Goal: Transaction & Acquisition: Purchase product/service

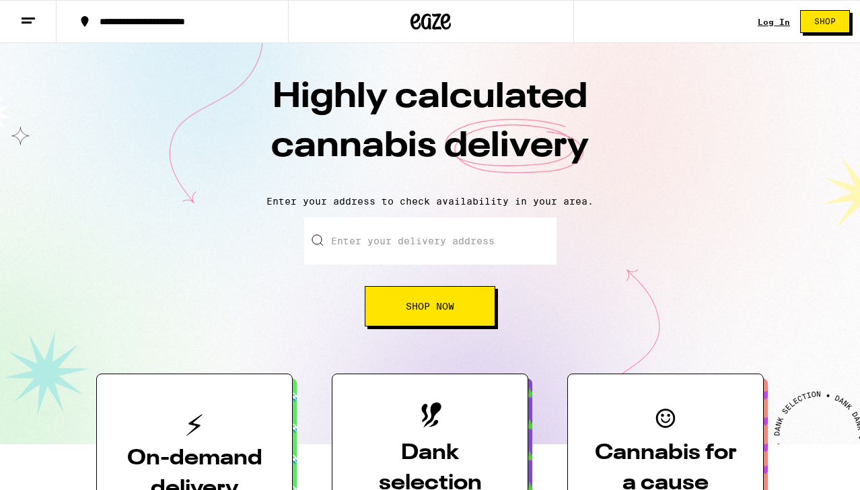
click at [773, 22] on link "Log In" at bounding box center [773, 21] width 32 height 9
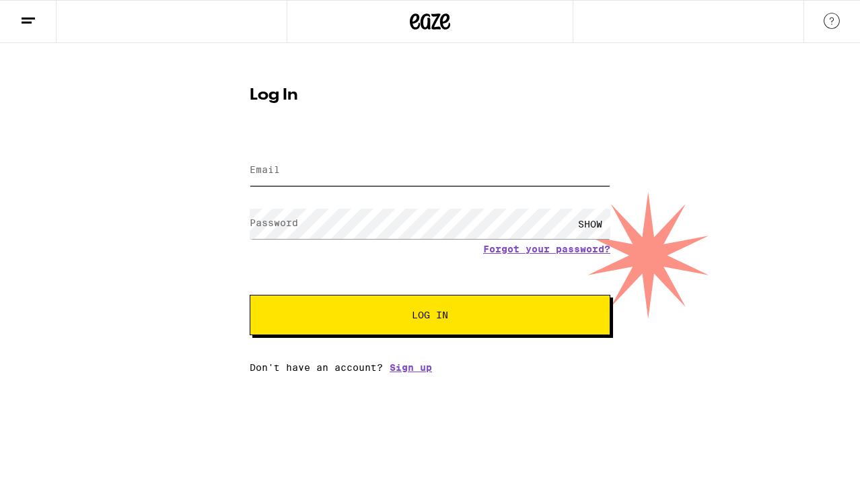
click at [384, 182] on input "Email" at bounding box center [430, 170] width 361 height 30
type input "i"
type input "furyomusume@gmail.com"
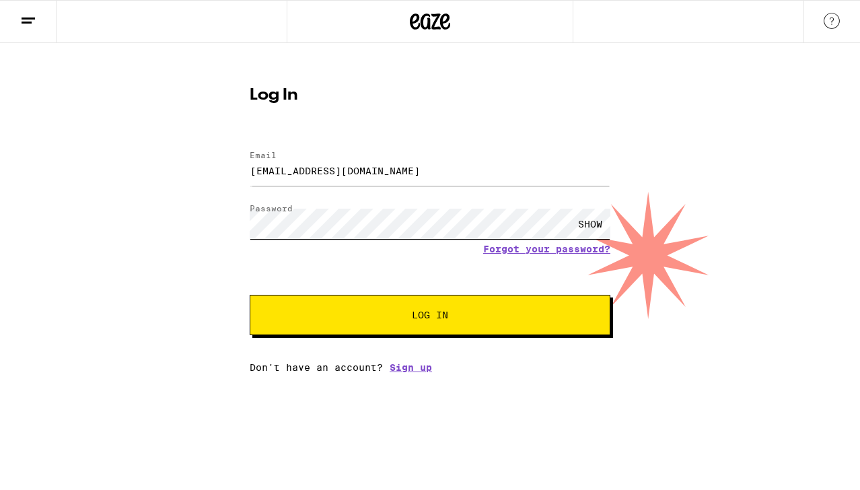
click at [250, 295] on button "Log In" at bounding box center [430, 315] width 361 height 40
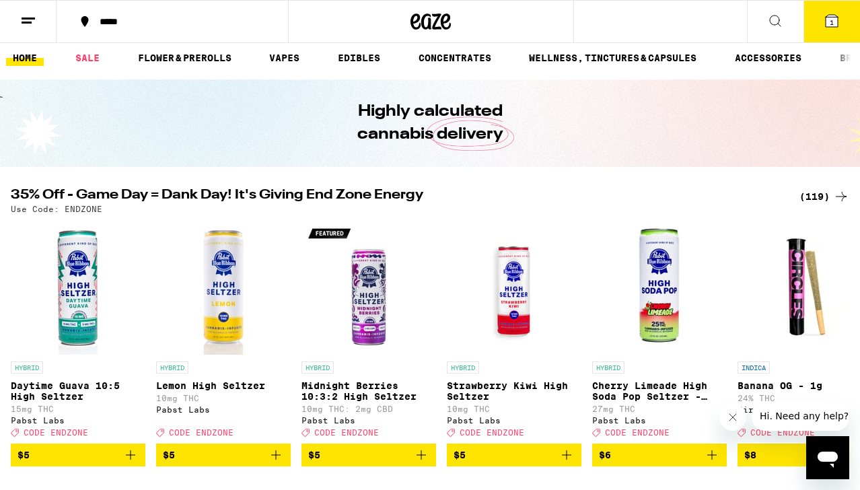
scroll to position [1, 0]
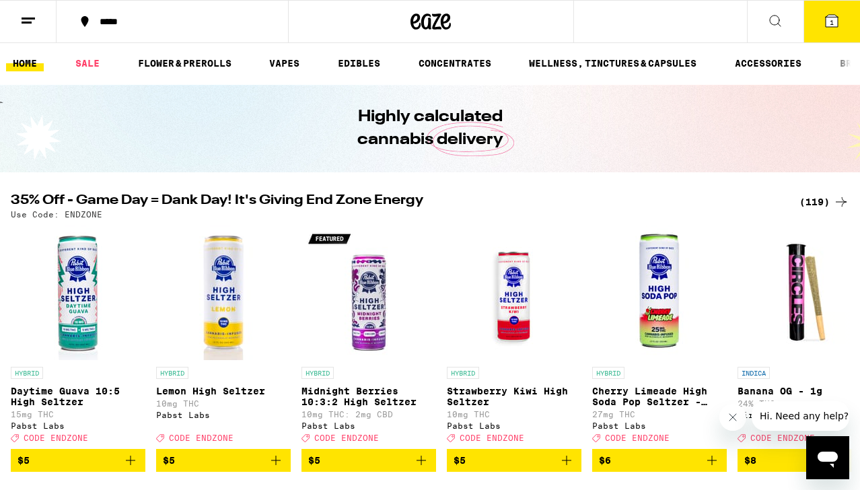
click at [819, 200] on div "(119)" at bounding box center [824, 202] width 50 height 16
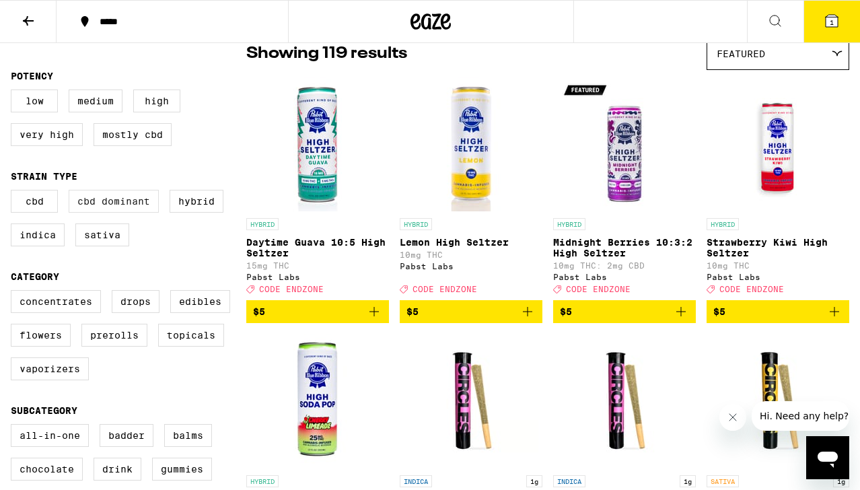
scroll to position [121, 0]
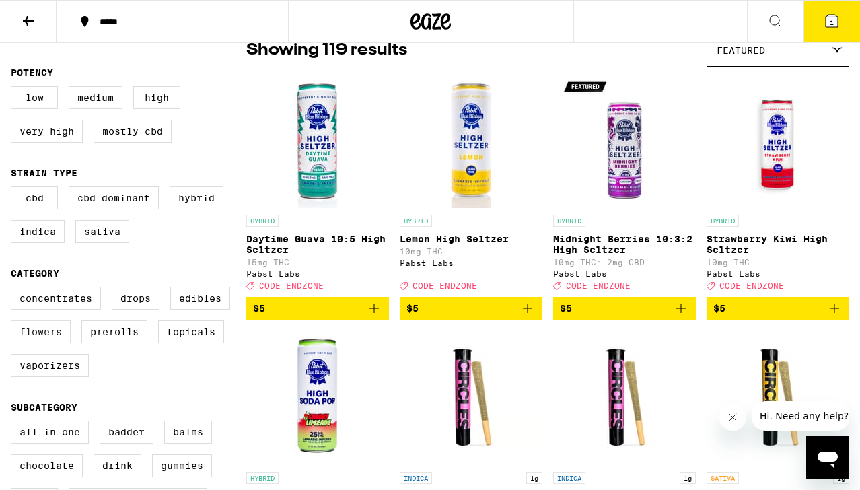
click at [22, 343] on label "Flowers" at bounding box center [41, 331] width 60 height 23
click at [14, 289] on input "Flowers" at bounding box center [13, 289] width 1 height 1
checkbox input "true"
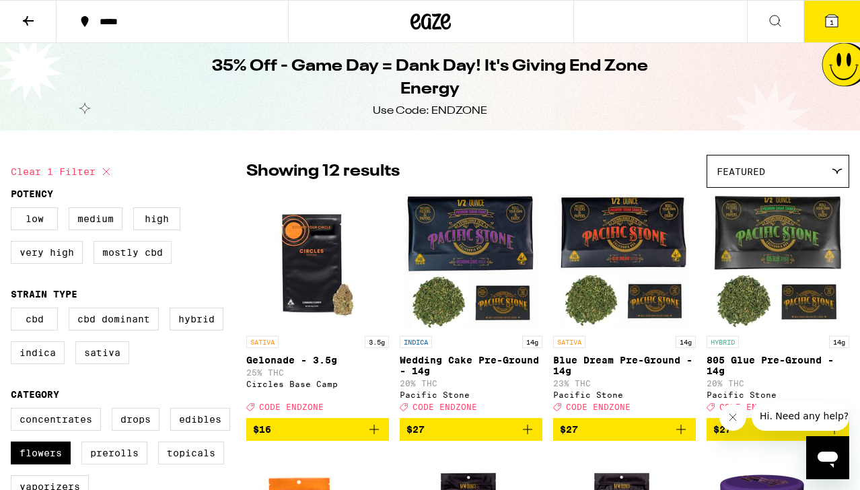
click at [34, 17] on icon at bounding box center [28, 21] width 16 height 16
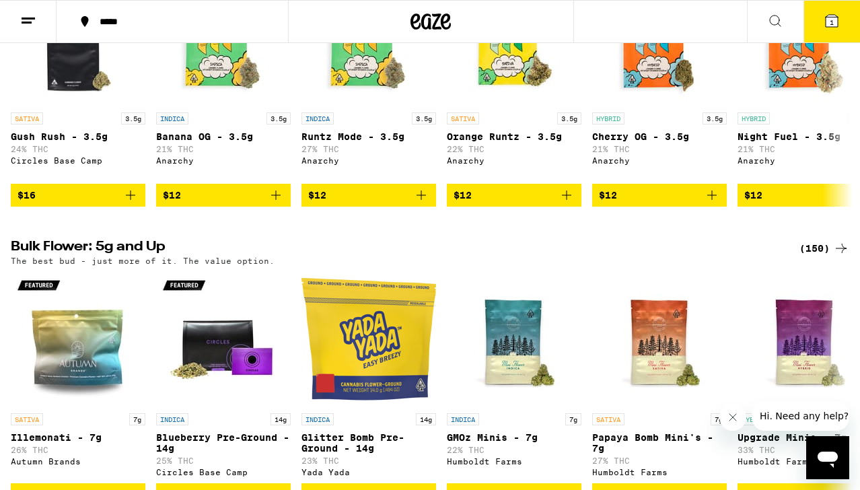
scroll to position [1481, 0]
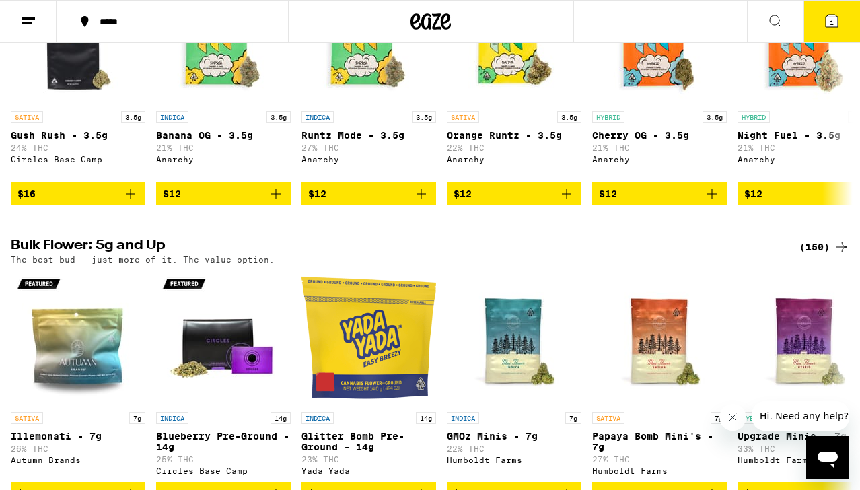
click at [804, 255] on div "(150)" at bounding box center [824, 247] width 50 height 16
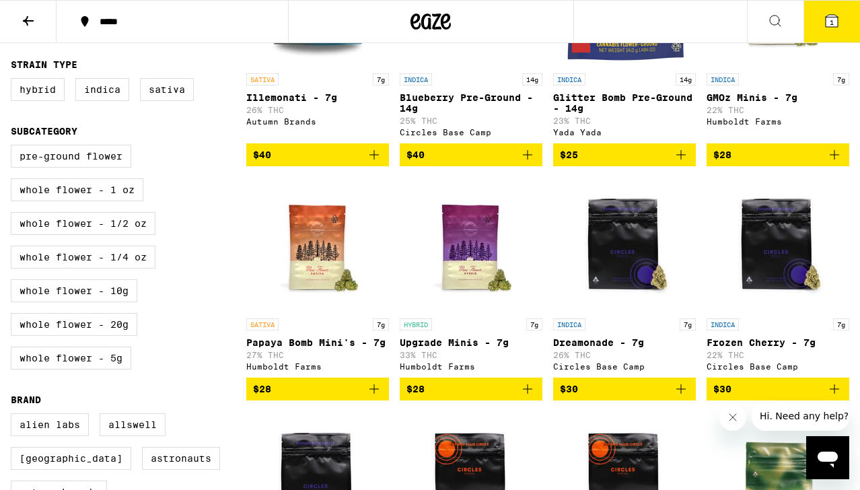
scroll to position [266, 0]
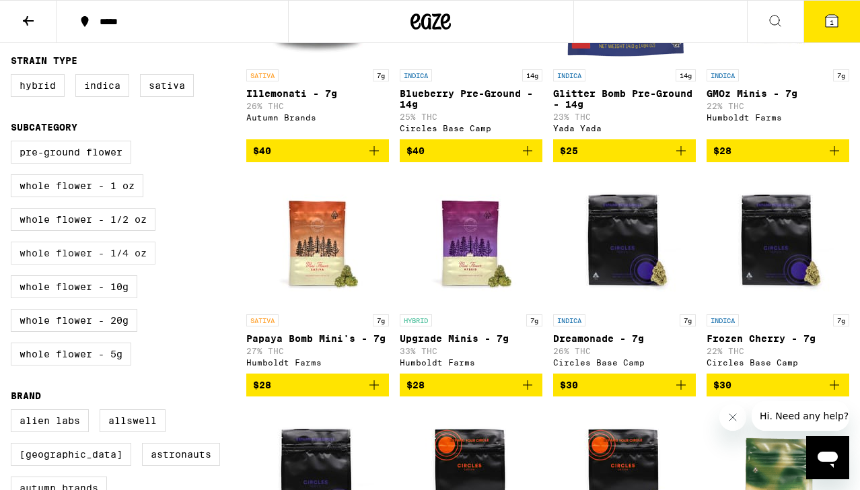
click at [83, 264] on label "Whole Flower - 1/4 oz" at bounding box center [83, 252] width 145 height 23
click at [14, 143] on input "Whole Flower - 1/4 oz" at bounding box center [13, 143] width 1 height 1
checkbox input "true"
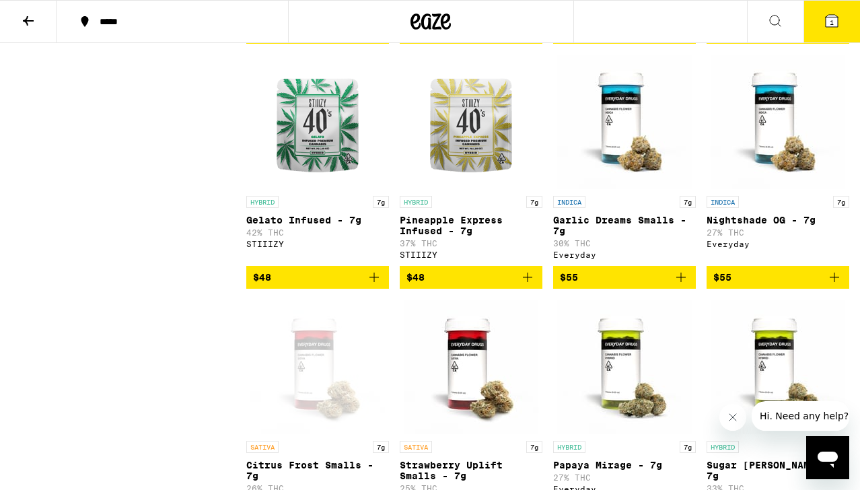
scroll to position [2103, 0]
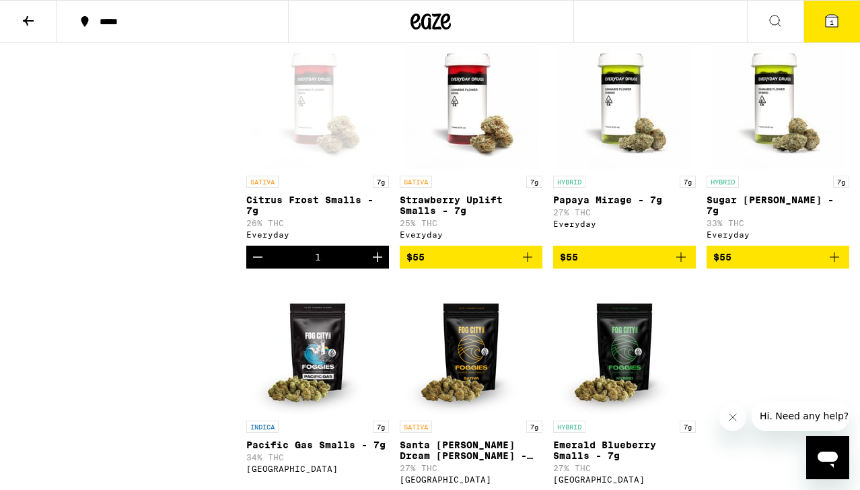
click at [803, 169] on img "Open page for Sugar Rush Smalls - 7g from Everyday" at bounding box center [777, 101] width 135 height 135
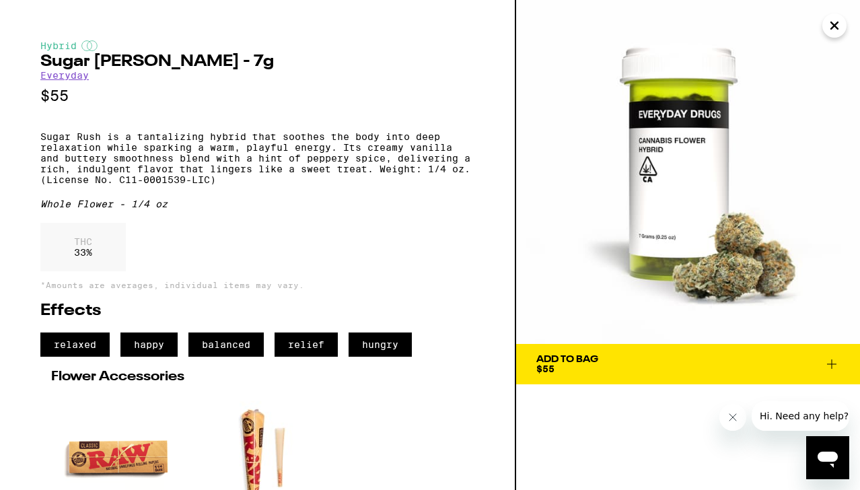
click at [704, 360] on span "Add To Bag $55" at bounding box center [687, 363] width 303 height 19
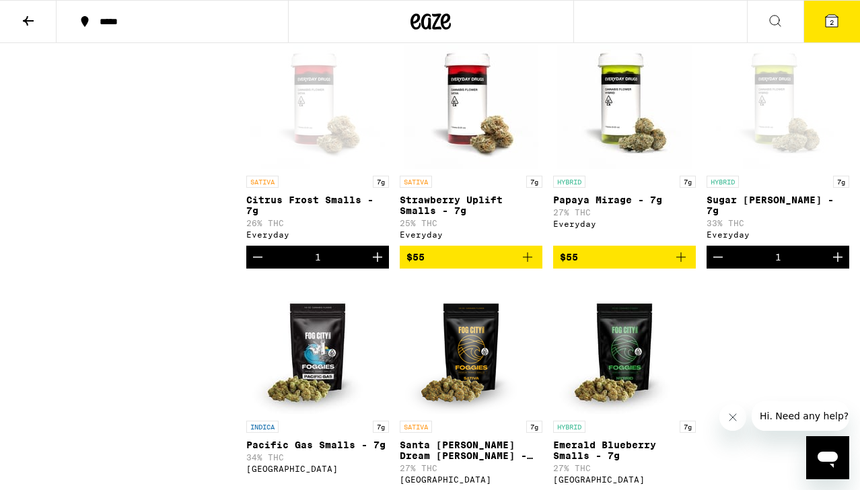
click at [786, 233] on link "HYBRID 7g Sugar Rush Smalls - 7g 33% THC Everyday" at bounding box center [777, 139] width 143 height 211
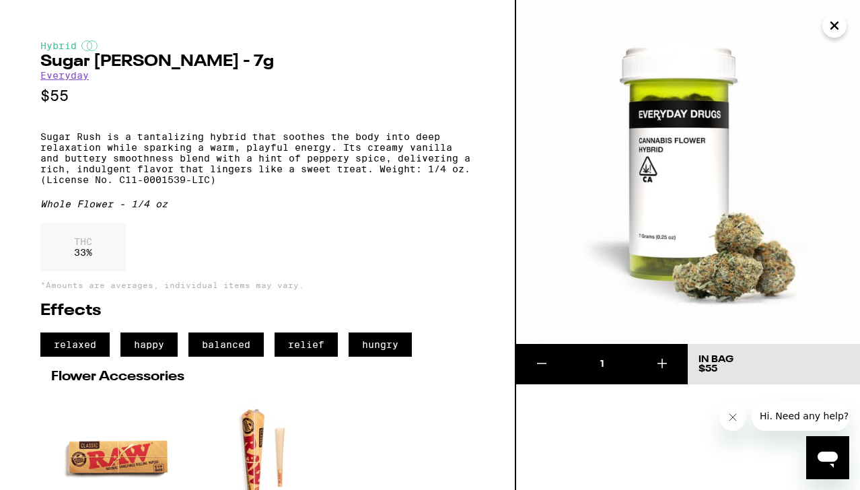
click at [833, 29] on icon "Close" at bounding box center [834, 25] width 16 height 20
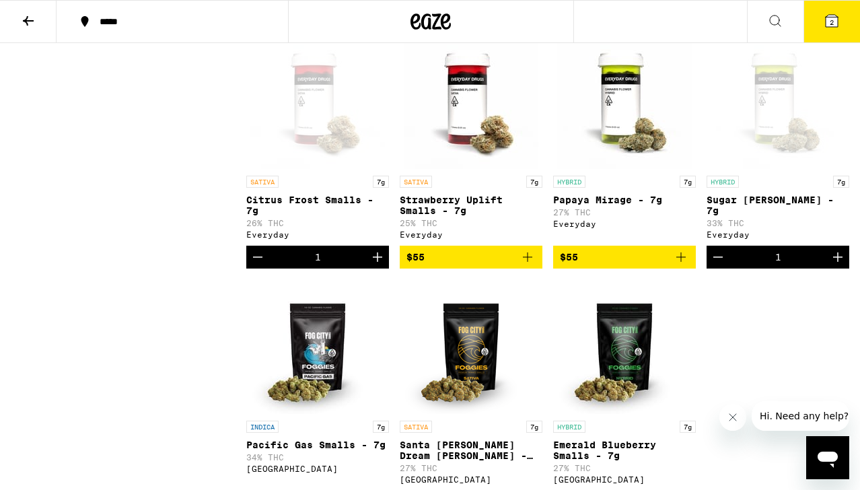
click at [281, 188] on div "SATIVA 7g" at bounding box center [317, 182] width 143 height 12
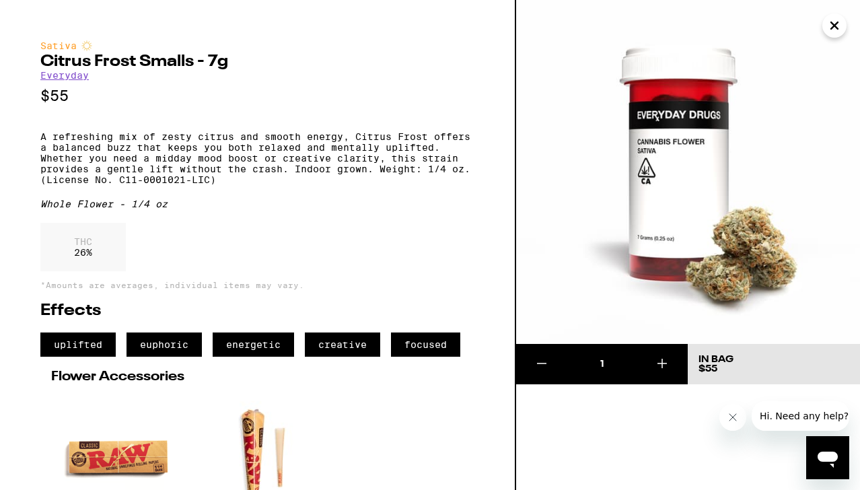
click at [835, 24] on icon "Close" at bounding box center [834, 25] width 7 height 7
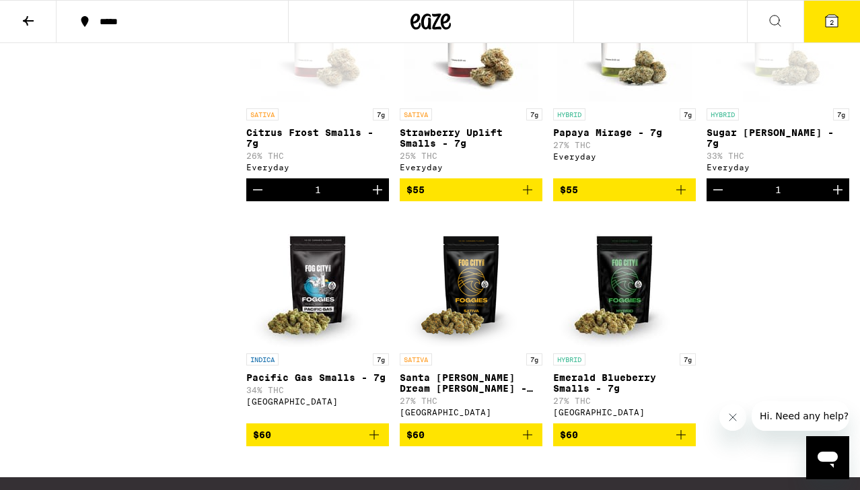
scroll to position [2260, 0]
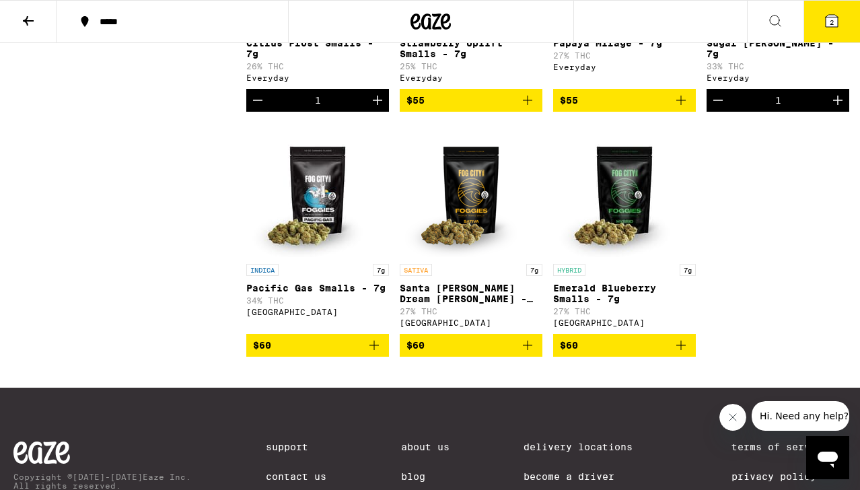
click at [490, 257] on img "Open page for Santa Cruz Dream Smalls - 7g from Fog City Farms" at bounding box center [471, 189] width 135 height 135
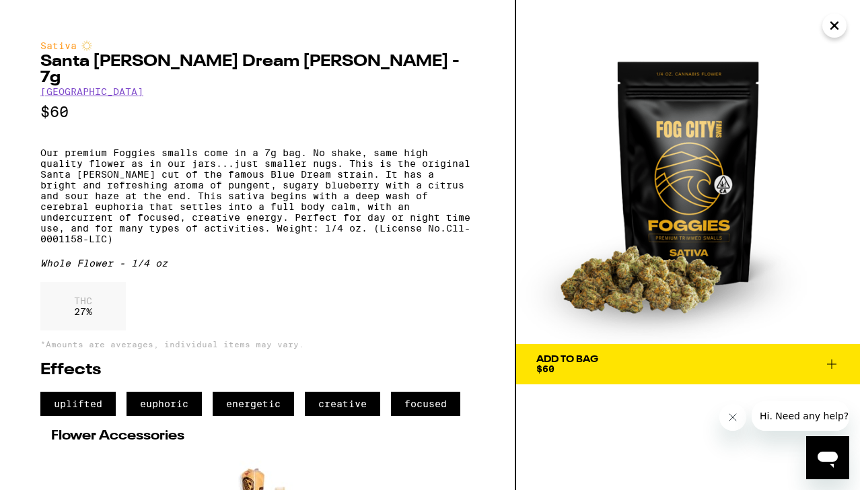
click at [831, 19] on icon "Close" at bounding box center [834, 25] width 16 height 20
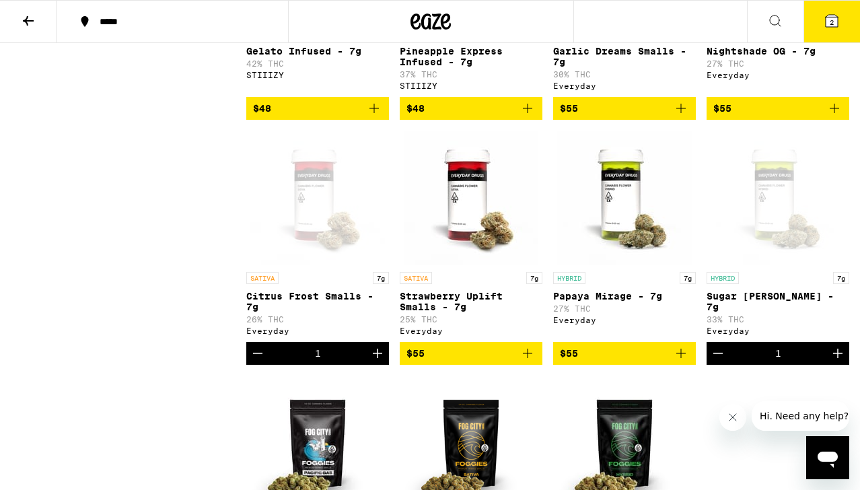
scroll to position [1988, 0]
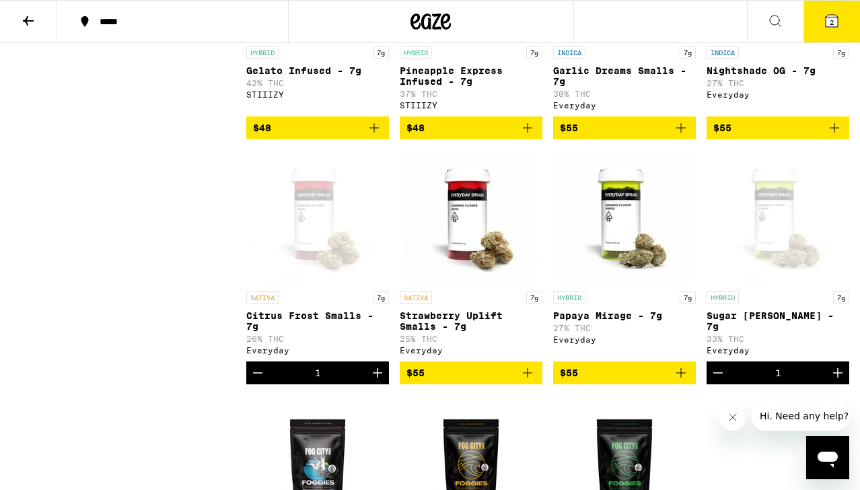
click at [615, 267] on img "Open page for Papaya Mirage - 7g from Everyday" at bounding box center [624, 217] width 135 height 135
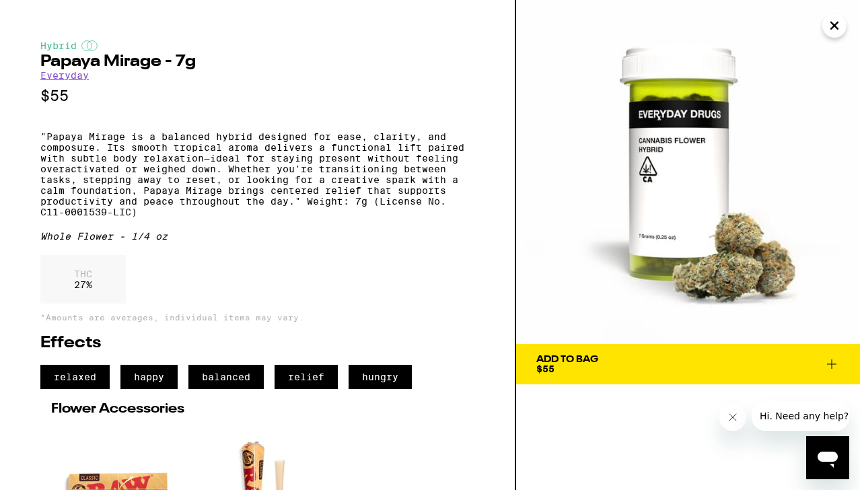
click at [826, 19] on icon "Close" at bounding box center [834, 25] width 16 height 20
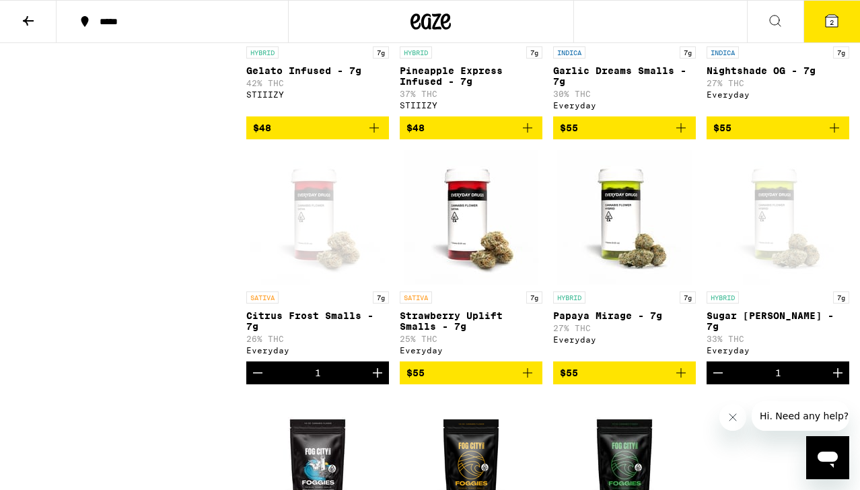
click at [622, 276] on img "Open page for Papaya Mirage - 7g from Everyday" at bounding box center [624, 217] width 135 height 135
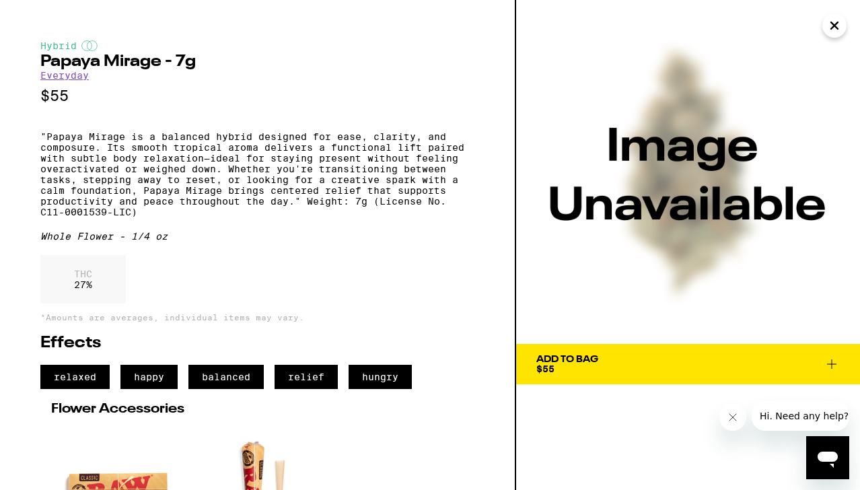
click at [830, 27] on icon "Close" at bounding box center [834, 25] width 16 height 20
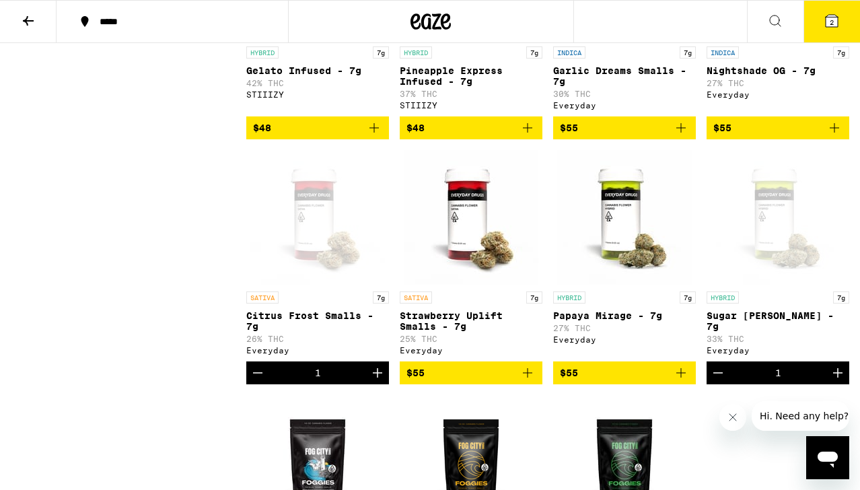
click at [620, 285] on img "Open page for Papaya Mirage - 7g from Everyday" at bounding box center [624, 217] width 135 height 135
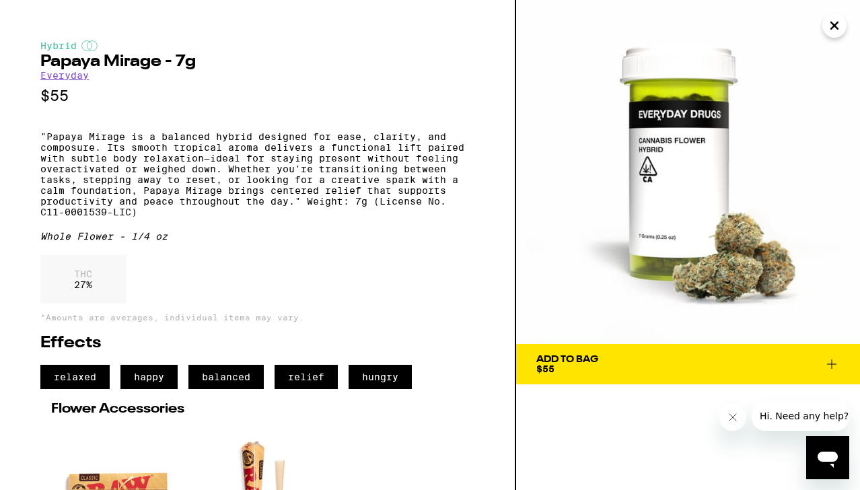
click at [841, 28] on icon "Close" at bounding box center [834, 25] width 16 height 20
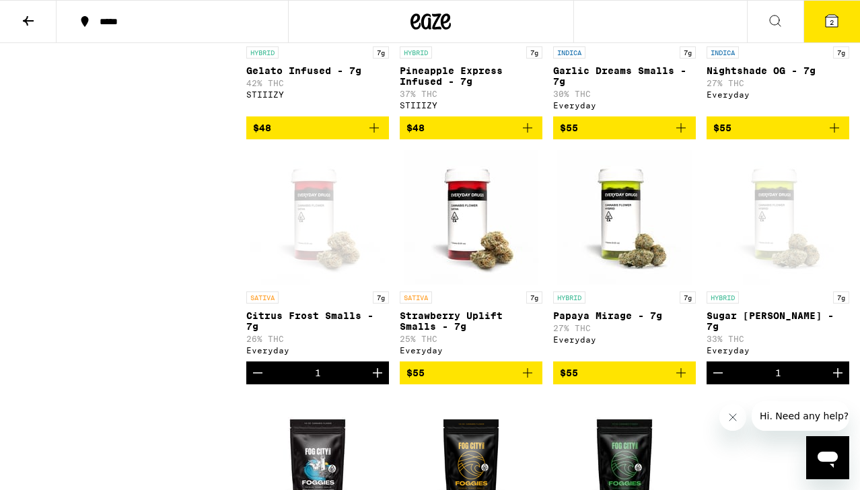
click at [757, 285] on div "Open page for Sugar Rush Smalls - 7g from Everyday" at bounding box center [777, 217] width 135 height 135
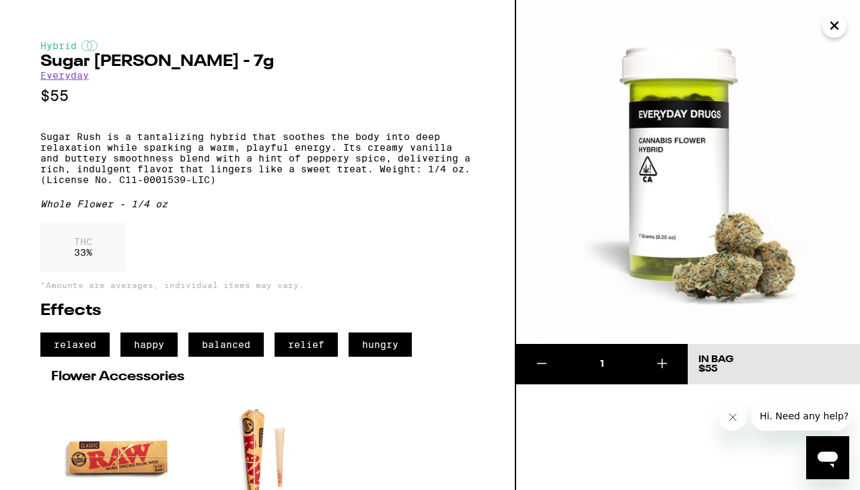
click at [834, 28] on icon "Close" at bounding box center [834, 25] width 16 height 20
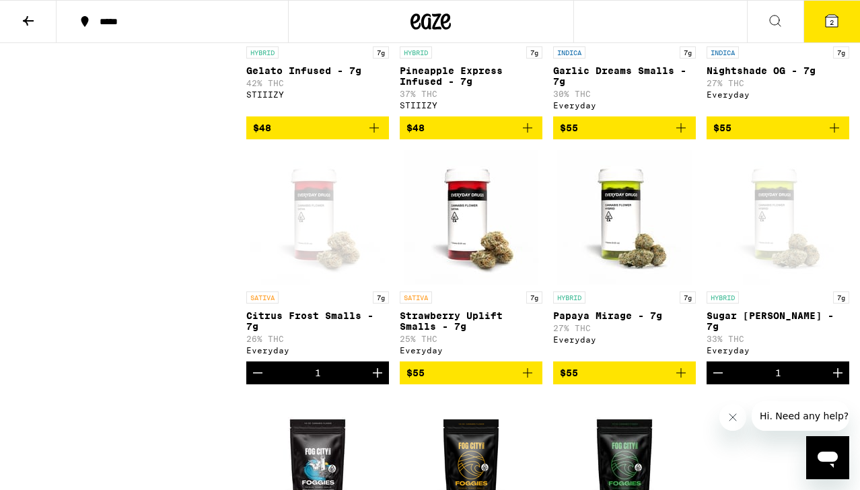
click at [474, 284] on img "Open page for Strawberry Uplift Smalls - 7g from Everyday" at bounding box center [471, 217] width 135 height 135
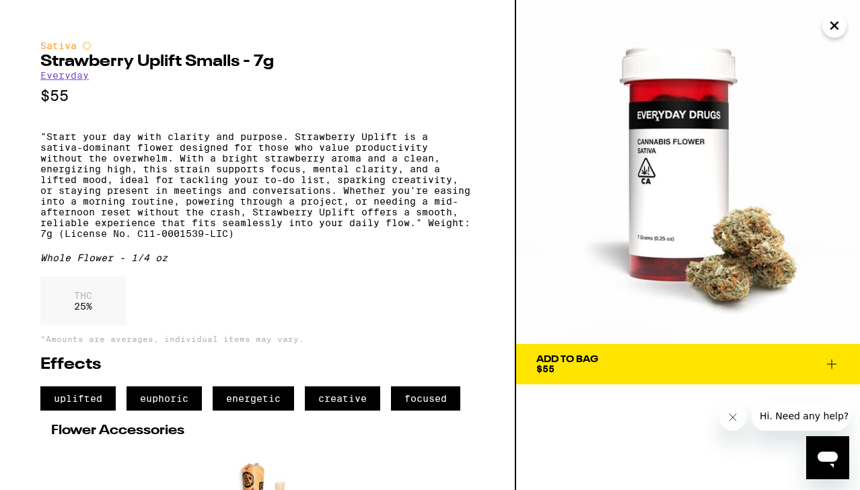
click at [840, 30] on icon "Close" at bounding box center [834, 25] width 16 height 20
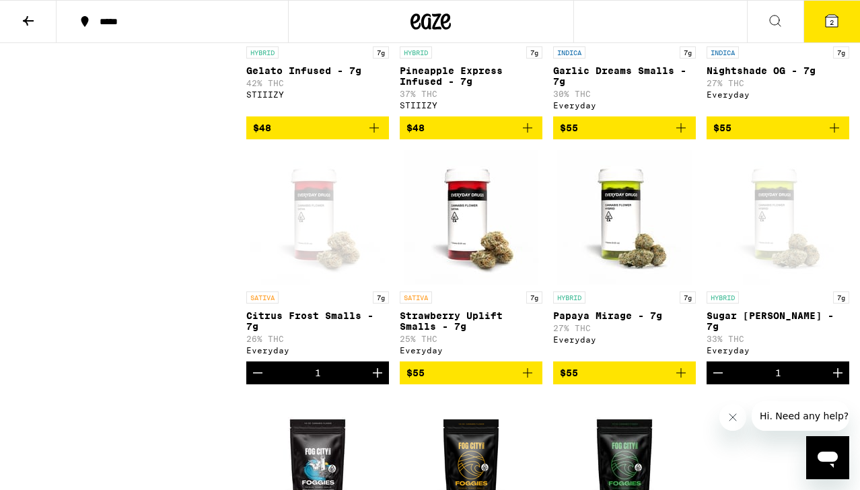
click at [342, 282] on div "Open page for Citrus Frost Smalls - 7g from Everyday" at bounding box center [317, 217] width 135 height 135
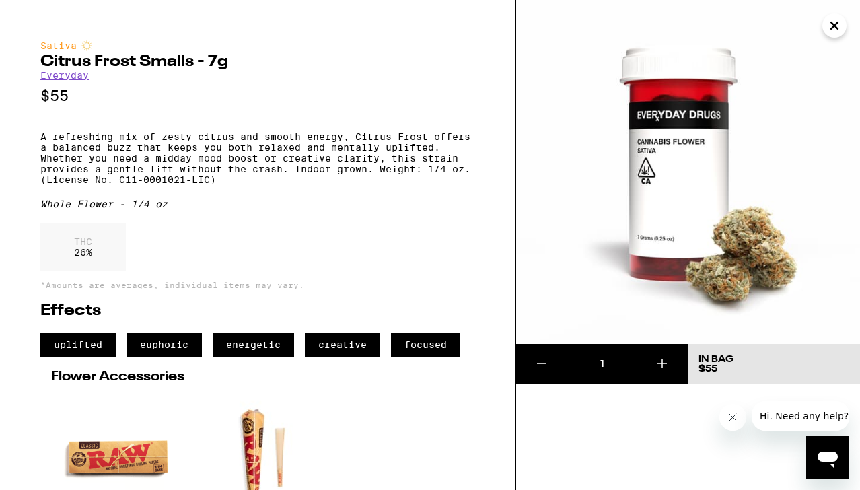
click at [831, 27] on icon "Close" at bounding box center [834, 25] width 16 height 20
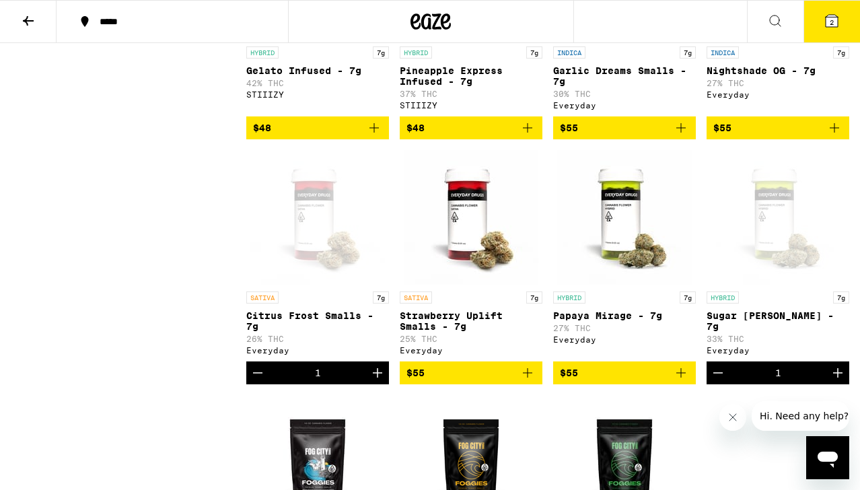
click at [509, 285] on img "Open page for Strawberry Uplift Smalls - 7g from Everyday" at bounding box center [471, 217] width 135 height 135
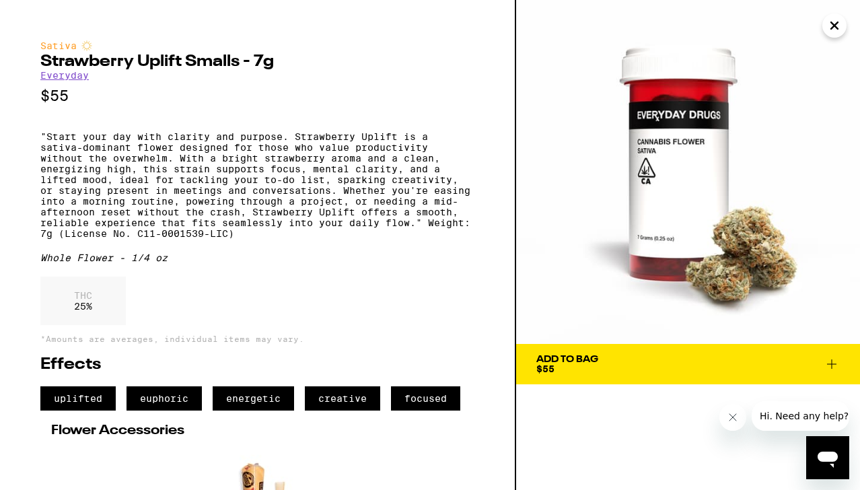
click at [827, 23] on icon "Close" at bounding box center [834, 25] width 16 height 20
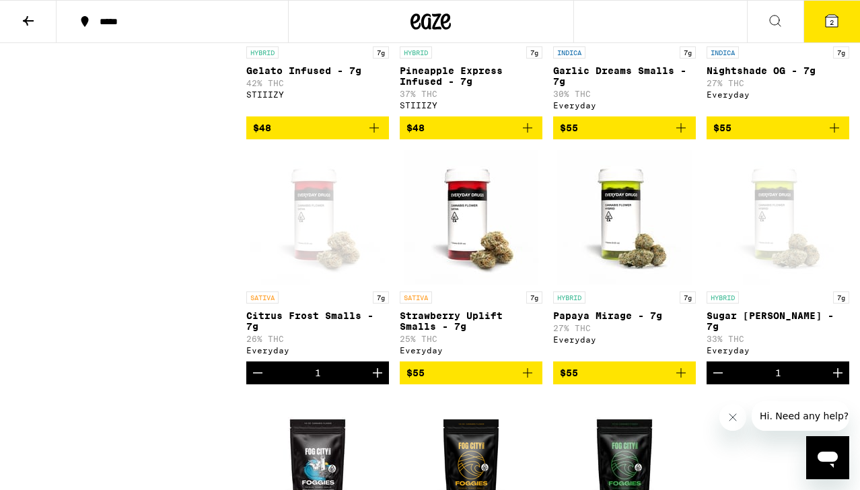
click at [774, 285] on div "Open page for Sugar Rush Smalls - 7g from Everyday" at bounding box center [777, 217] width 135 height 135
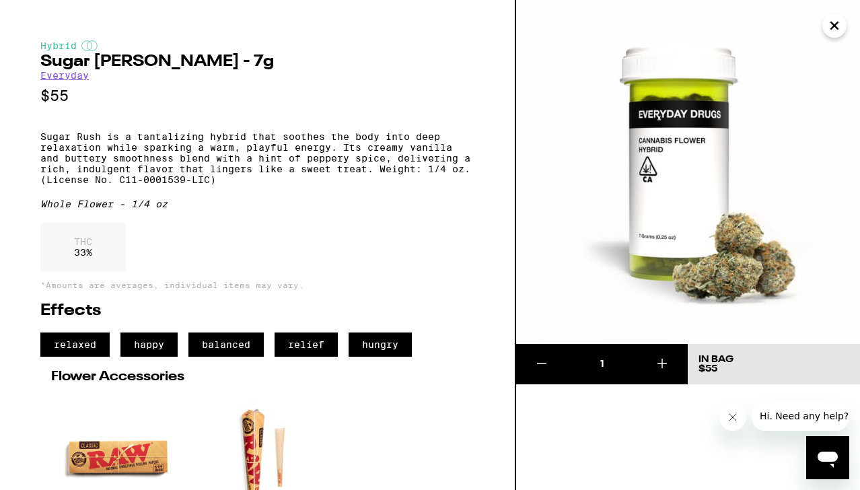
click at [839, 24] on icon "Close" at bounding box center [834, 25] width 16 height 20
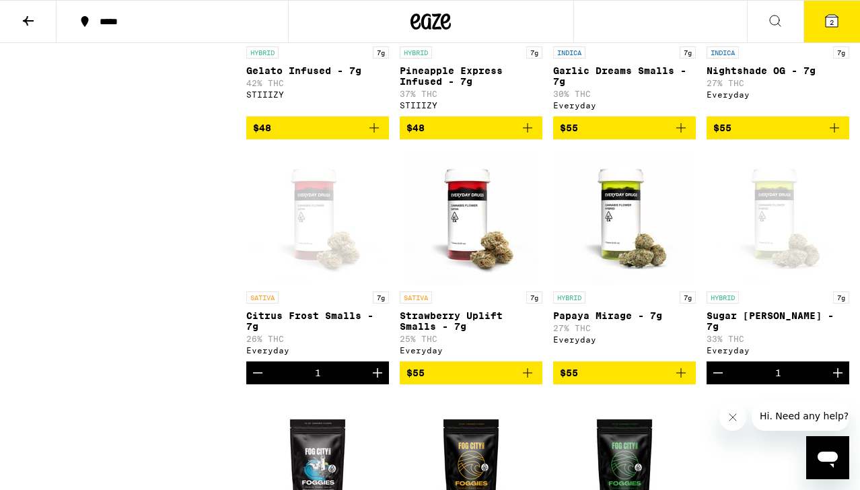
click at [839, 24] on button "2" at bounding box center [831, 22] width 57 height 42
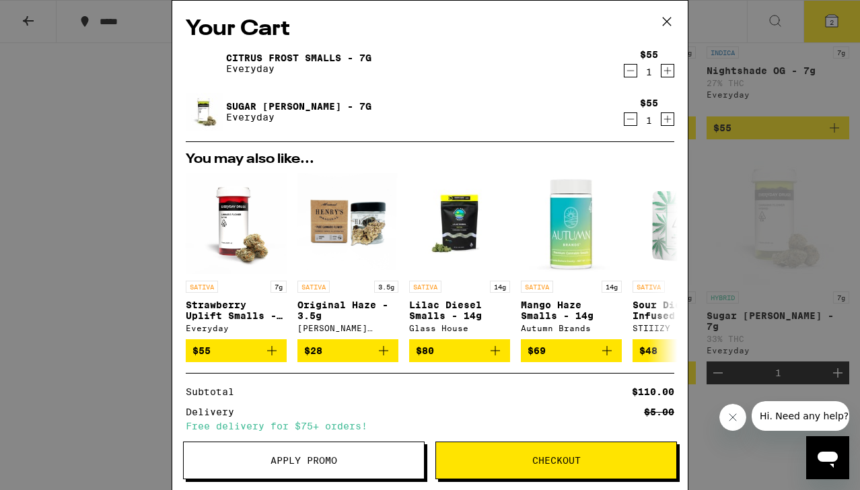
click at [629, 71] on icon "Decrement" at bounding box center [630, 71] width 12 height 16
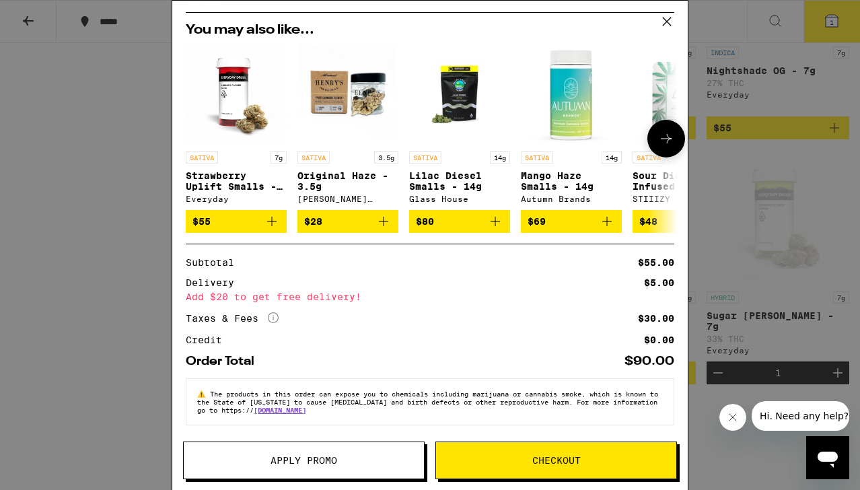
scroll to position [91, 0]
click at [97, 177] on div "Your Cart Sugar Rush Smalls - 7g Everyday $55 1 You may also like... SATIVA 7g …" at bounding box center [430, 245] width 860 height 490
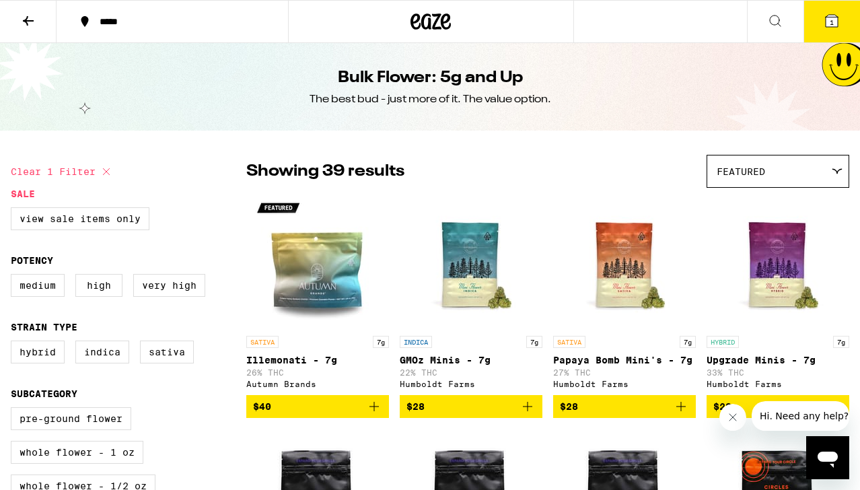
click at [26, 18] on icon at bounding box center [28, 20] width 11 height 9
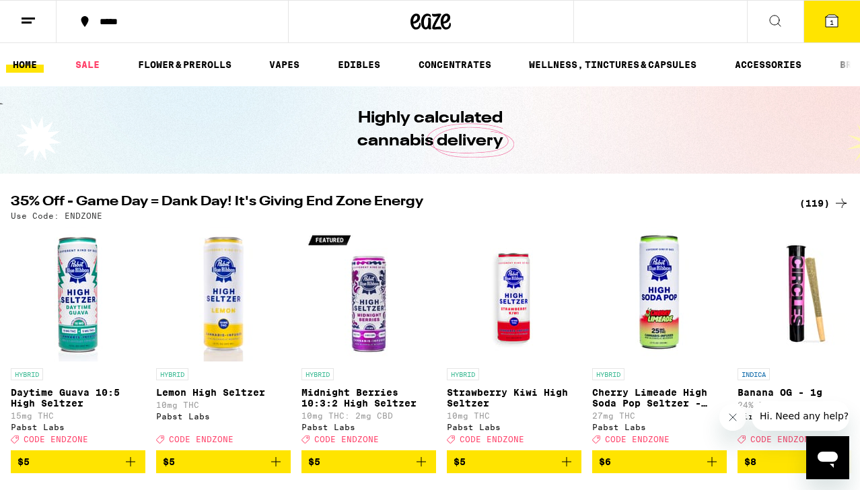
click at [813, 203] on div "(119)" at bounding box center [824, 203] width 50 height 16
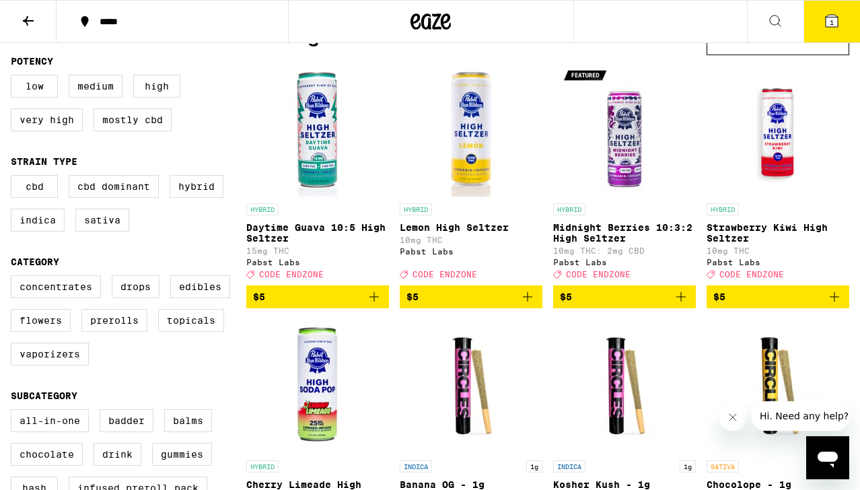
scroll to position [133, 0]
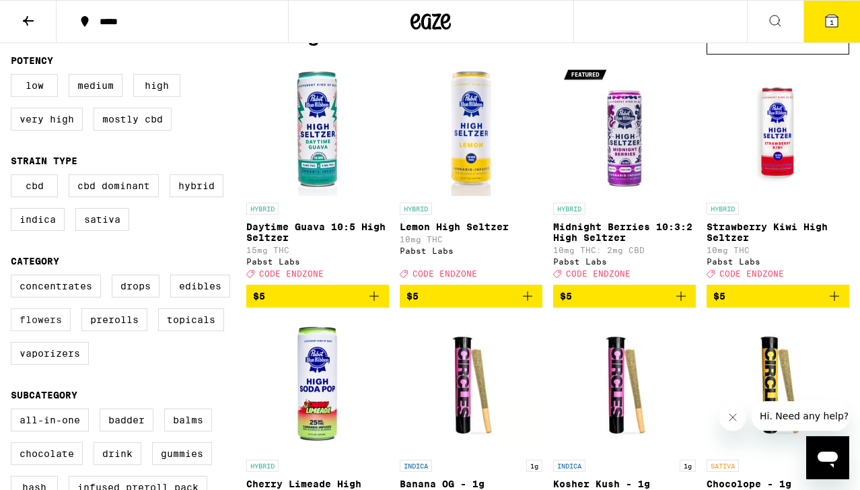
click at [53, 326] on label "Flowers" at bounding box center [41, 319] width 60 height 23
click at [14, 277] on input "Flowers" at bounding box center [13, 276] width 1 height 1
checkbox input "true"
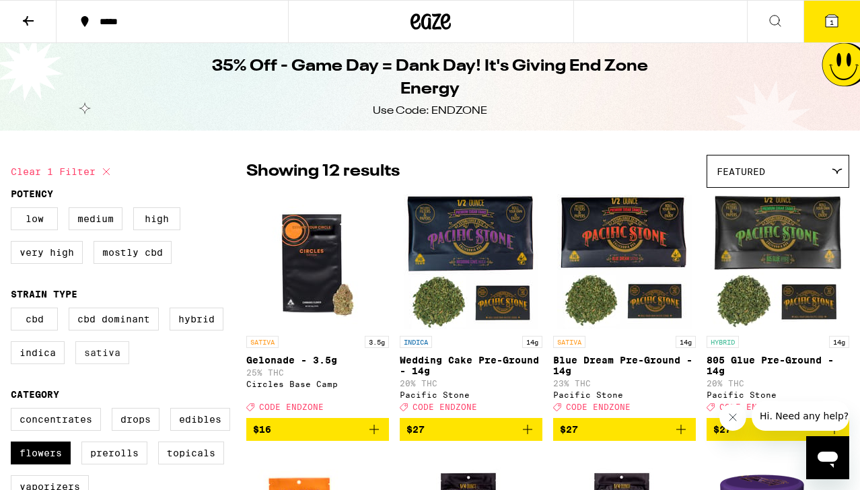
click at [93, 355] on label "Sativa" at bounding box center [102, 352] width 54 height 23
click at [14, 310] on input "Sativa" at bounding box center [13, 309] width 1 height 1
checkbox input "true"
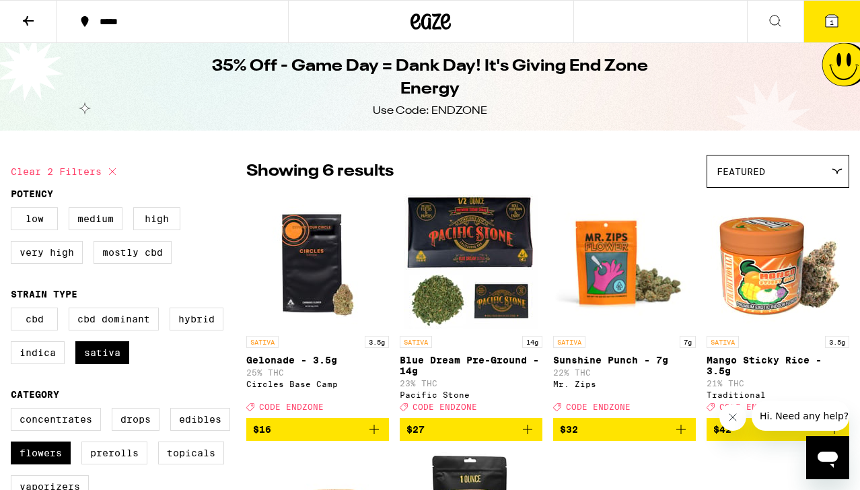
click at [839, 17] on icon at bounding box center [831, 21] width 16 height 16
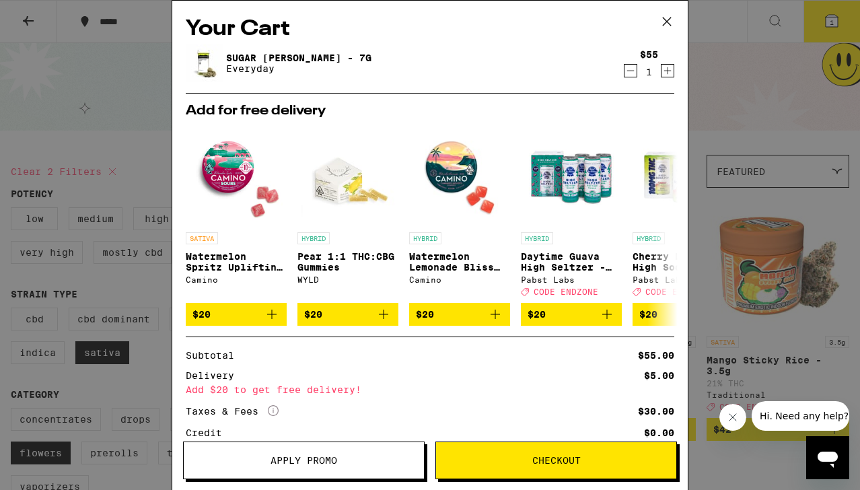
click at [98, 110] on div "Your Cart Sugar Rush Smalls - 7g Everyday $55 1 Add for free delivery SATIVA Wa…" at bounding box center [430, 245] width 860 height 490
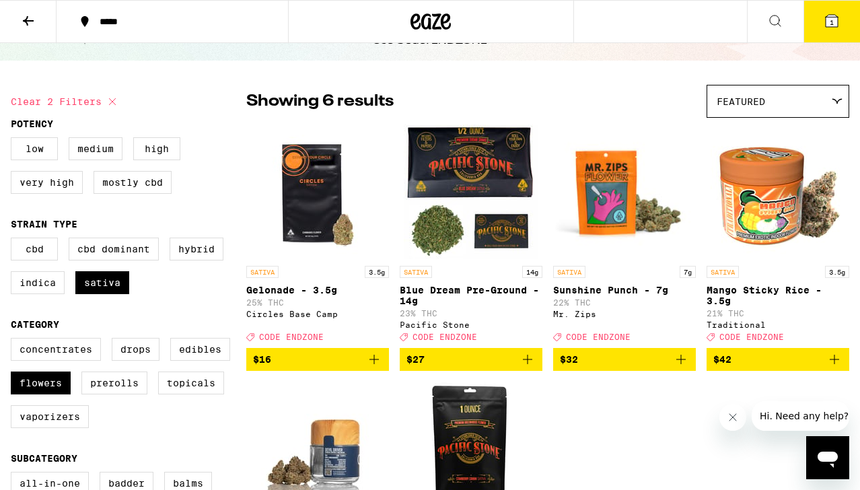
scroll to position [176, 0]
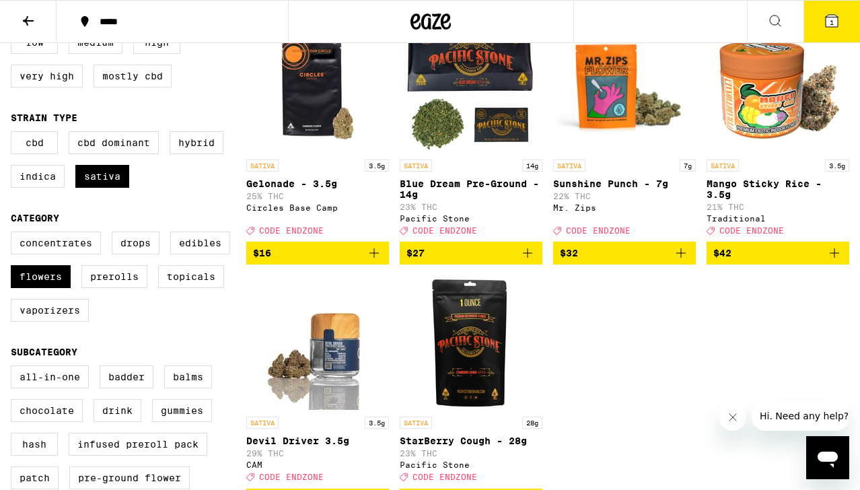
click at [24, 24] on icon at bounding box center [28, 21] width 16 height 16
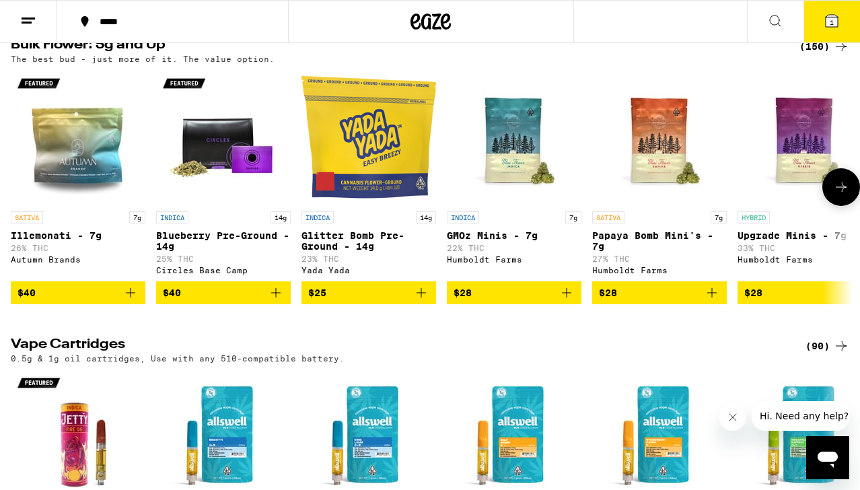
scroll to position [1683, 0]
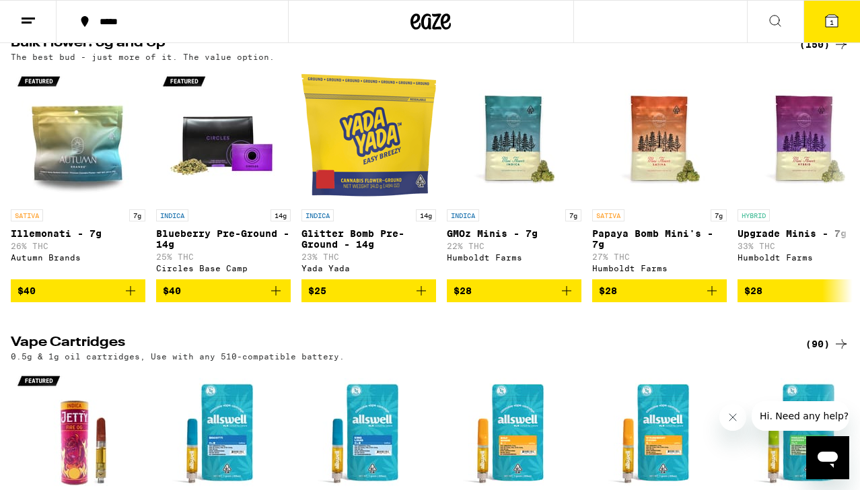
click at [815, 52] on div "(150)" at bounding box center [824, 44] width 50 height 16
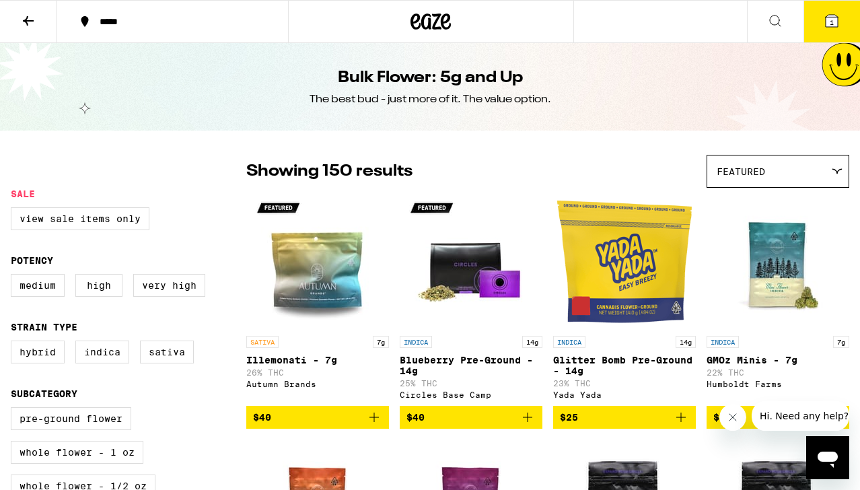
scroll to position [130, 0]
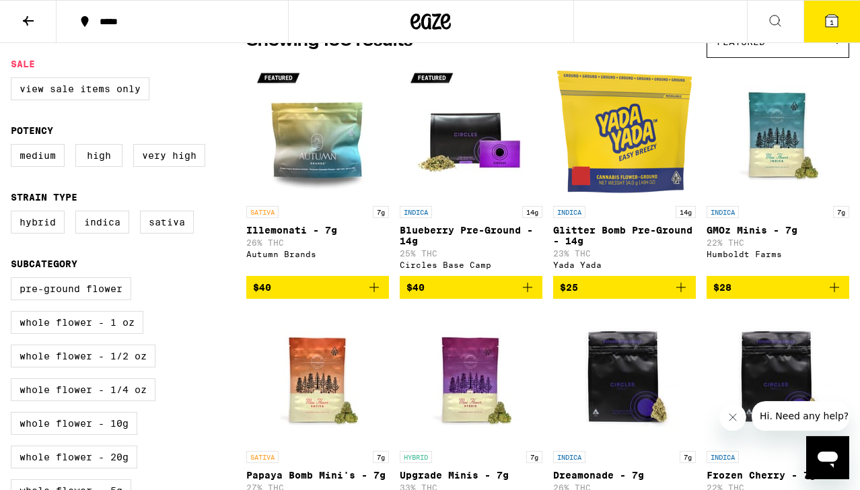
click at [28, 20] on icon at bounding box center [28, 21] width 16 height 16
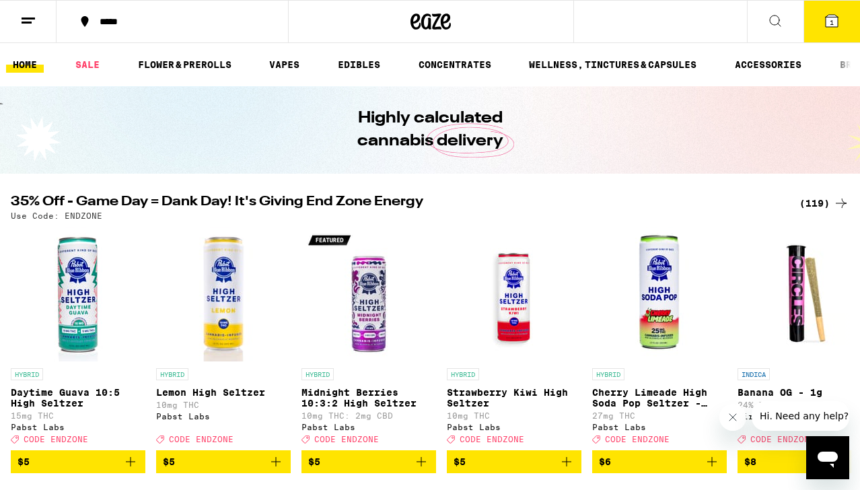
click at [825, 197] on div "(119)" at bounding box center [824, 203] width 50 height 16
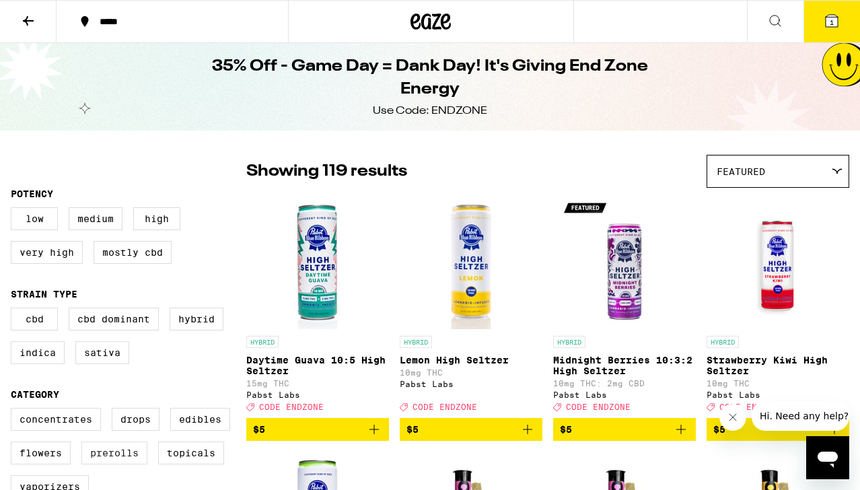
click at [133, 462] on label "Prerolls" at bounding box center [114, 452] width 66 height 23
click at [14, 410] on input "Prerolls" at bounding box center [13, 410] width 1 height 1
checkbox input "true"
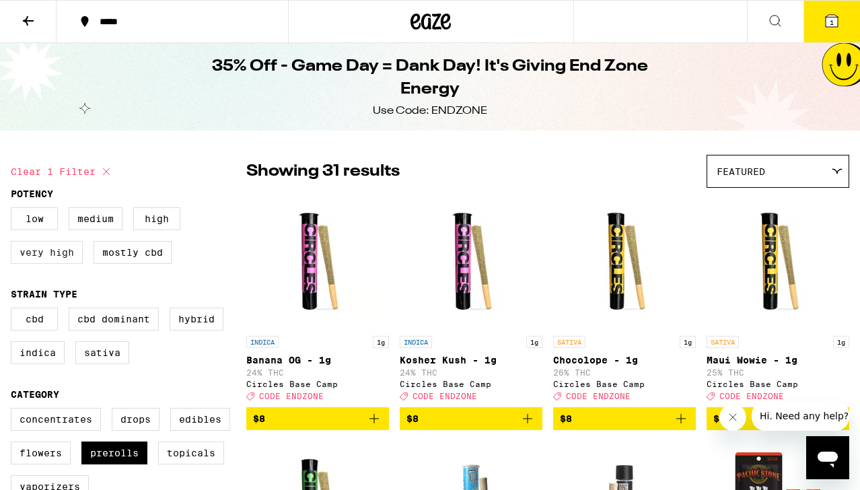
click at [40, 264] on label "Very High" at bounding box center [47, 252] width 72 height 23
click at [14, 210] on input "Very High" at bounding box center [13, 209] width 1 height 1
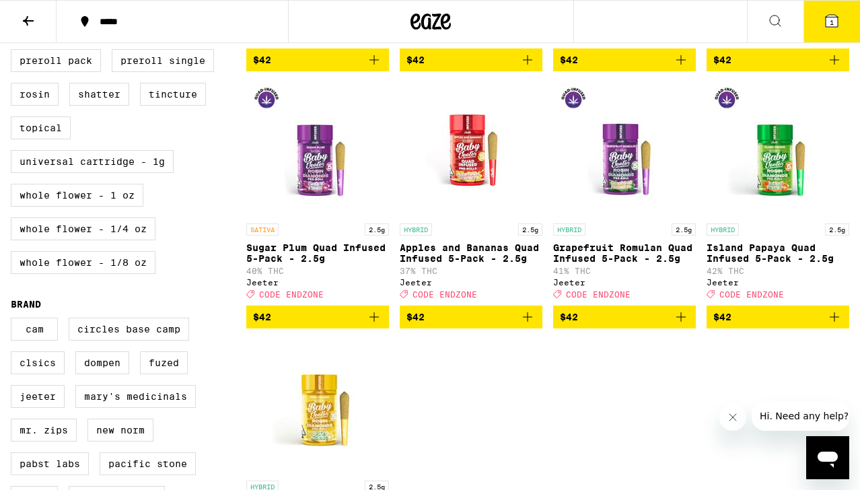
scroll to position [776, 0]
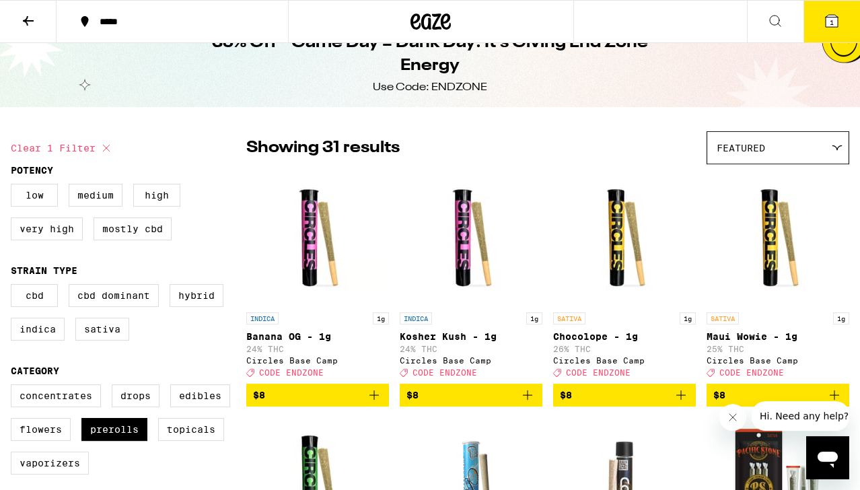
scroll to position [26, 0]
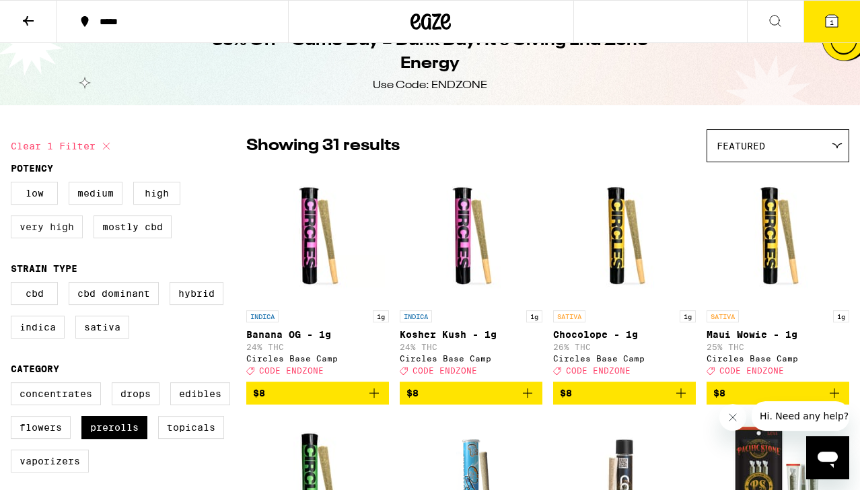
click at [44, 233] on label "Very High" at bounding box center [47, 226] width 72 height 23
click at [14, 184] on input "Very High" at bounding box center [13, 184] width 1 height 1
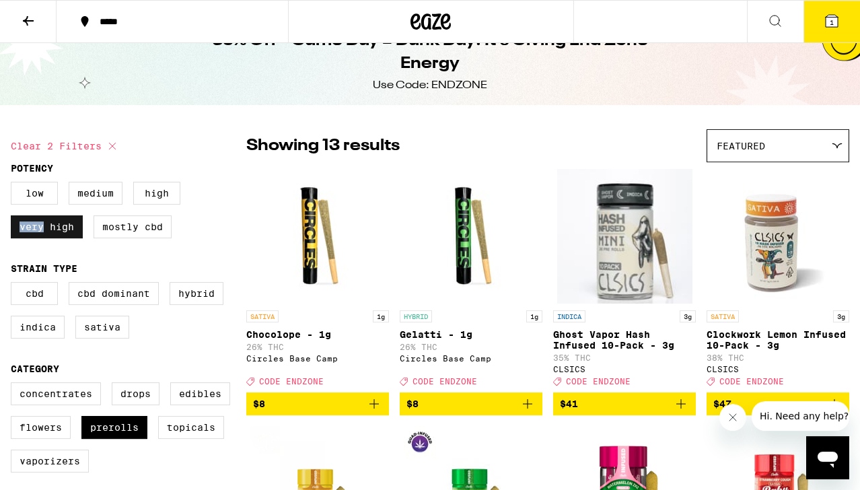
click at [44, 233] on label "Very High" at bounding box center [47, 226] width 72 height 23
click at [14, 184] on input "Very High" at bounding box center [13, 184] width 1 height 1
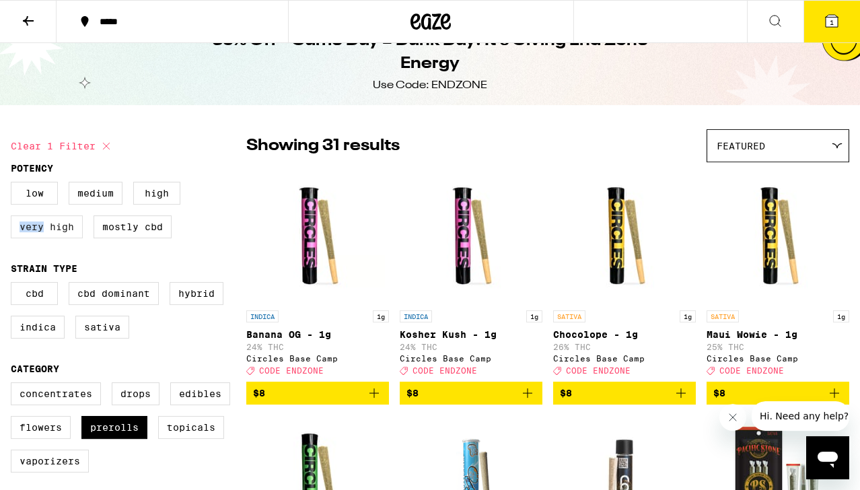
click at [44, 233] on label "Very High" at bounding box center [47, 226] width 72 height 23
click at [14, 184] on input "Very High" at bounding box center [13, 184] width 1 height 1
checkbox input "true"
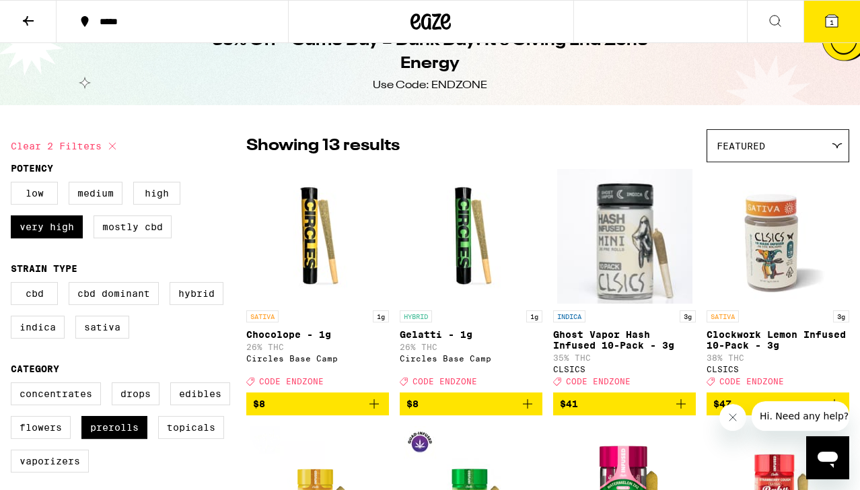
click at [825, 26] on icon at bounding box center [831, 21] width 16 height 16
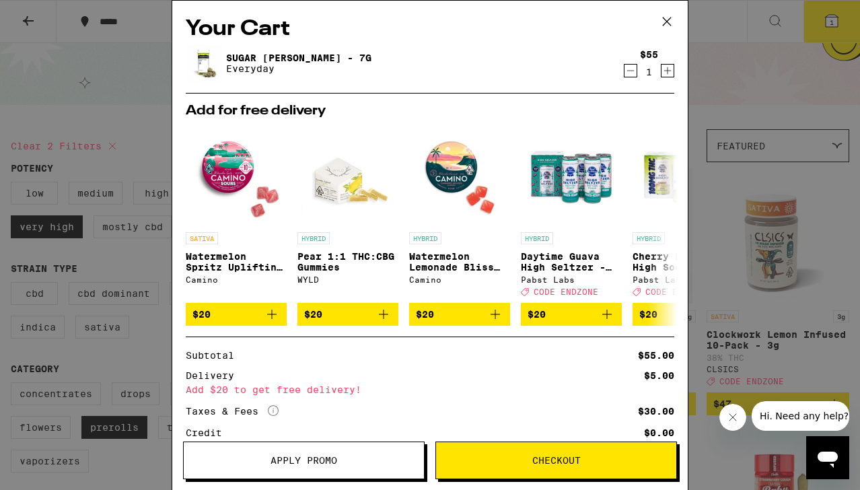
click at [283, 59] on link "Sugar [PERSON_NAME] - 7g" at bounding box center [298, 57] width 145 height 11
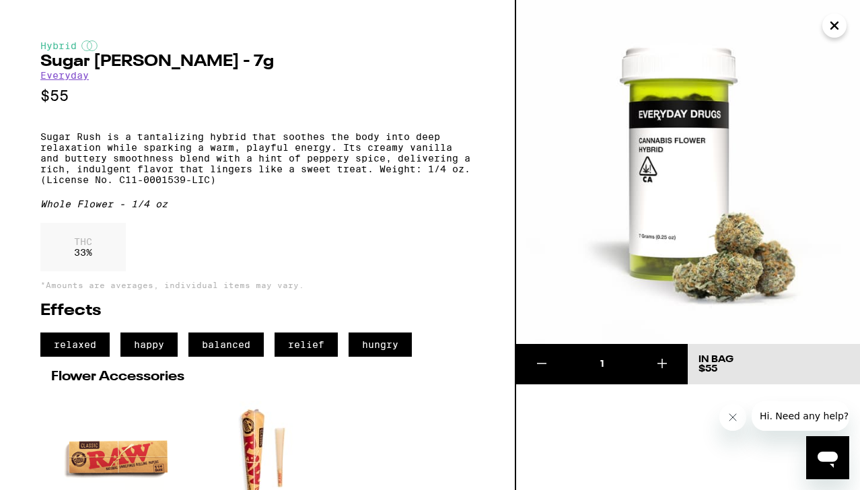
click at [844, 28] on button "Close" at bounding box center [834, 25] width 24 height 24
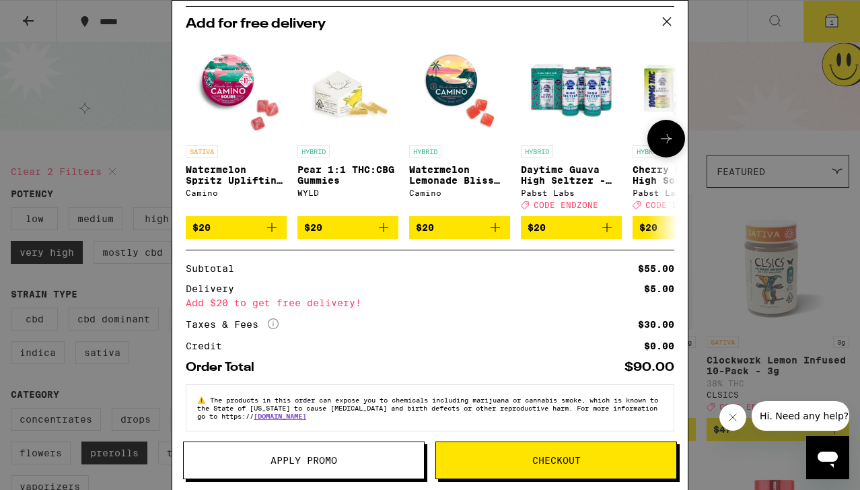
scroll to position [106, 0]
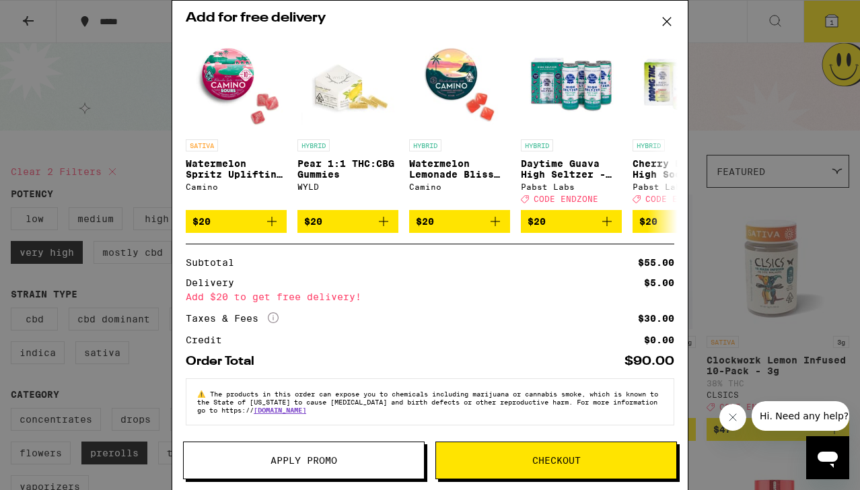
click at [675, 11] on button at bounding box center [667, 22] width 42 height 43
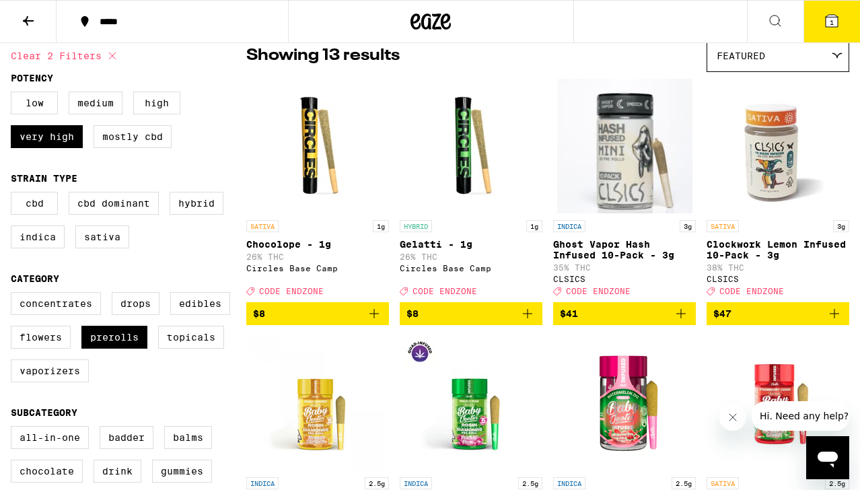
scroll to position [110, 0]
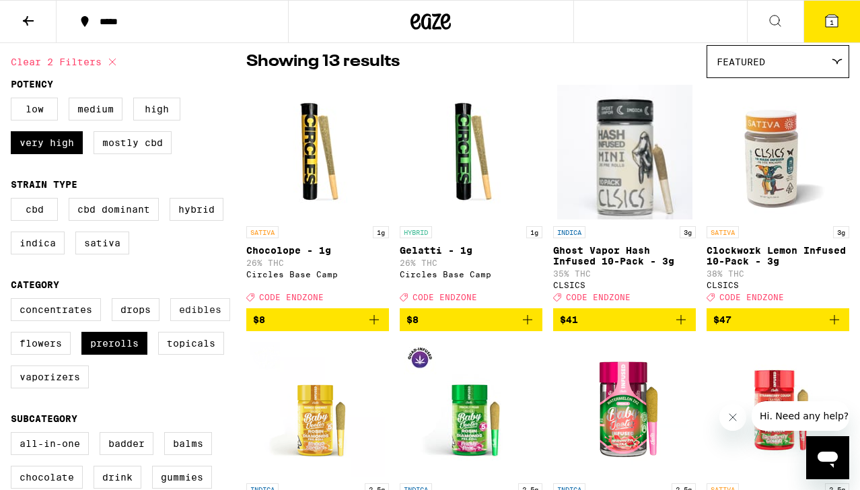
click at [203, 320] on label "Edibles" at bounding box center [200, 309] width 60 height 23
click at [14, 301] on input "Edibles" at bounding box center [13, 300] width 1 height 1
checkbox input "true"
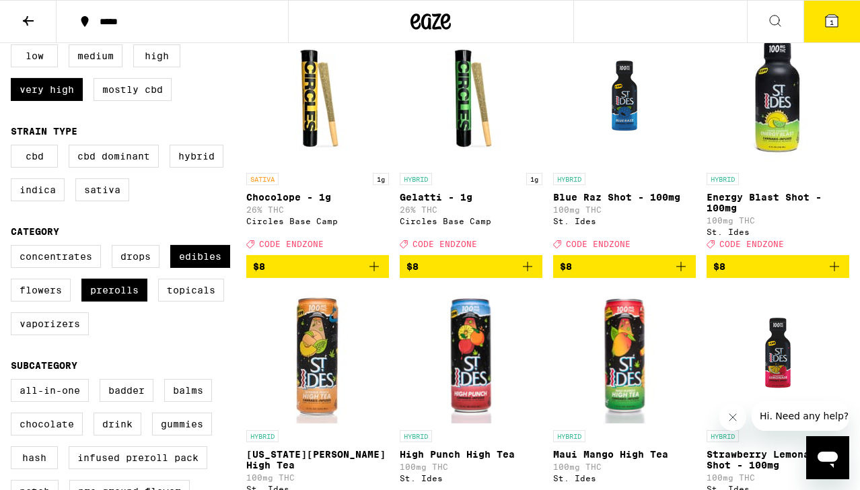
scroll to position [145, 0]
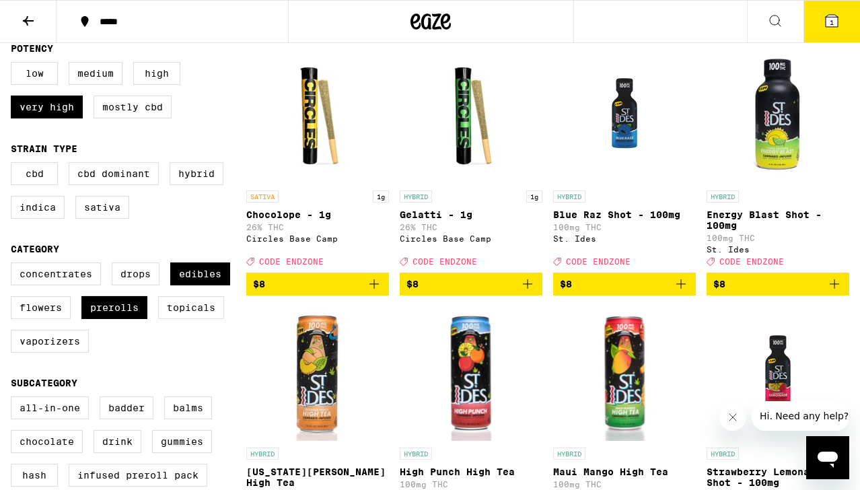
click at [832, 20] on span "1" at bounding box center [831, 22] width 4 height 8
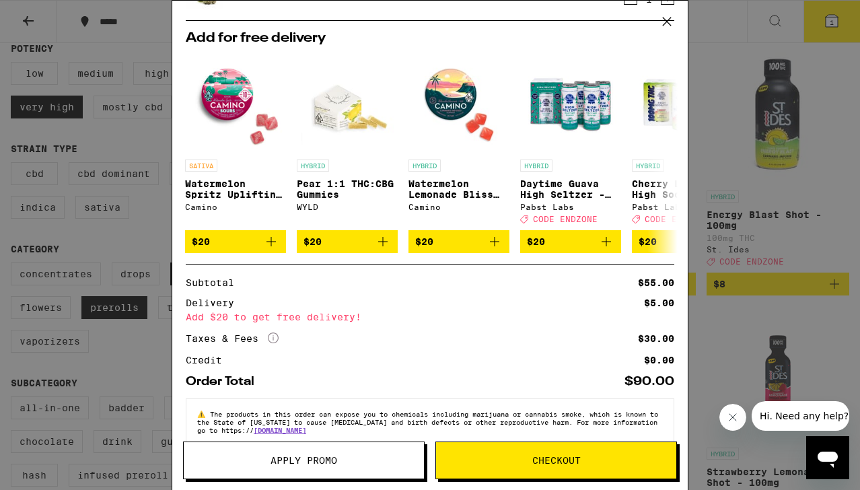
scroll to position [75, 0]
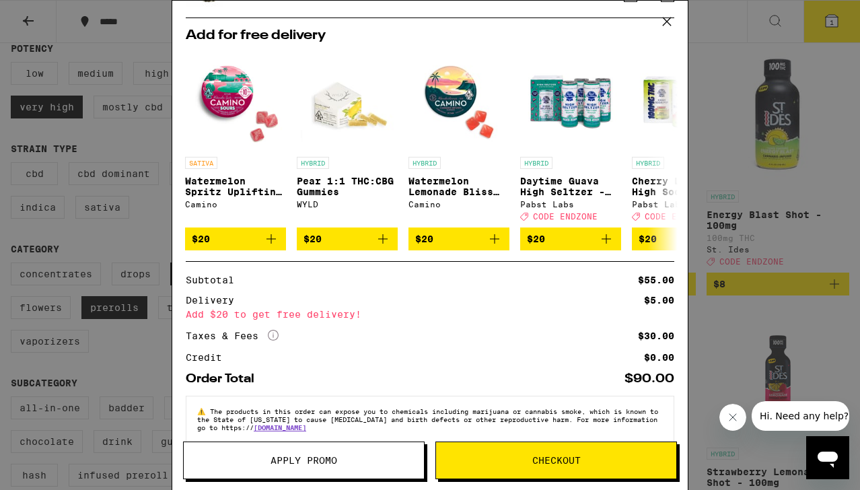
click at [666, 22] on icon at bounding box center [667, 21] width 8 height 8
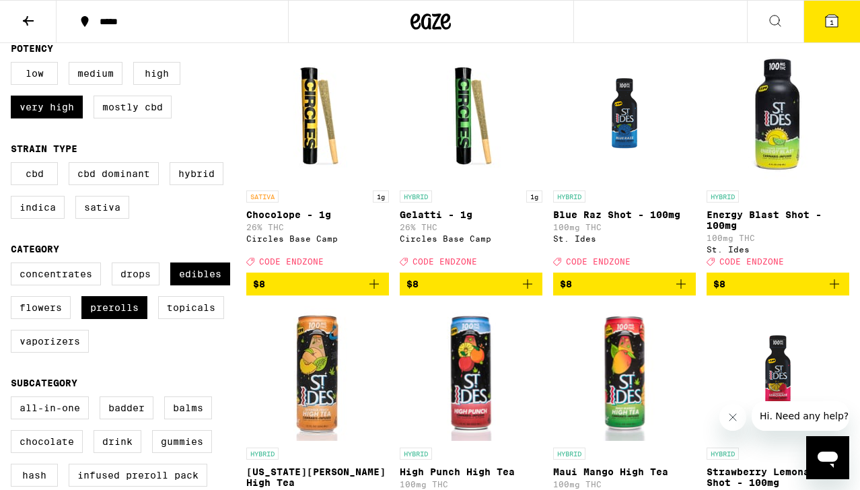
click at [379, 292] on icon "Add to bag" at bounding box center [374, 284] width 16 height 16
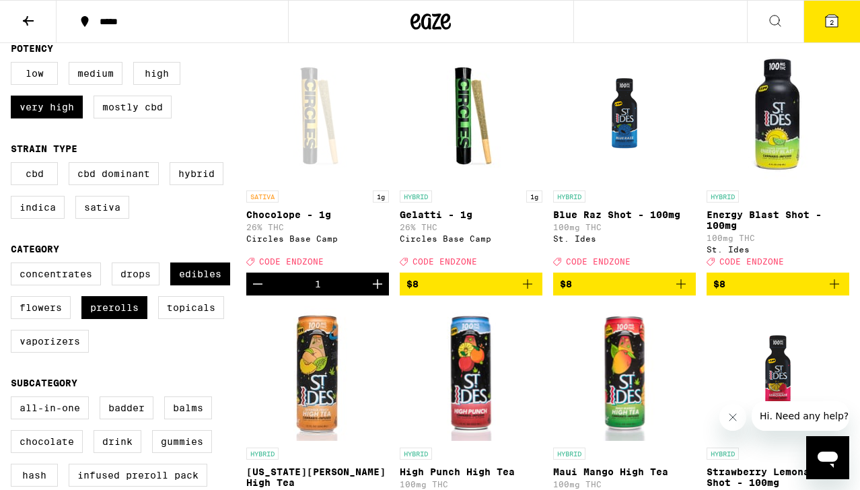
click at [831, 26] on span "2" at bounding box center [831, 22] width 4 height 8
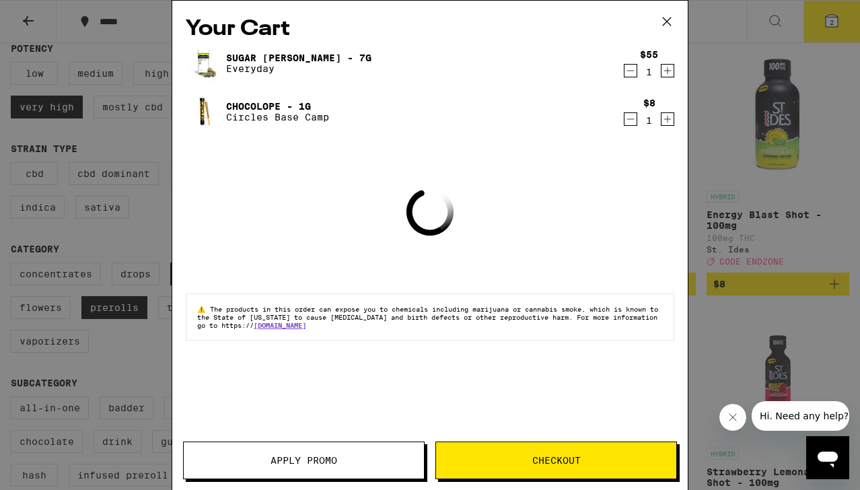
click at [667, 21] on icon at bounding box center [667, 21] width 20 height 20
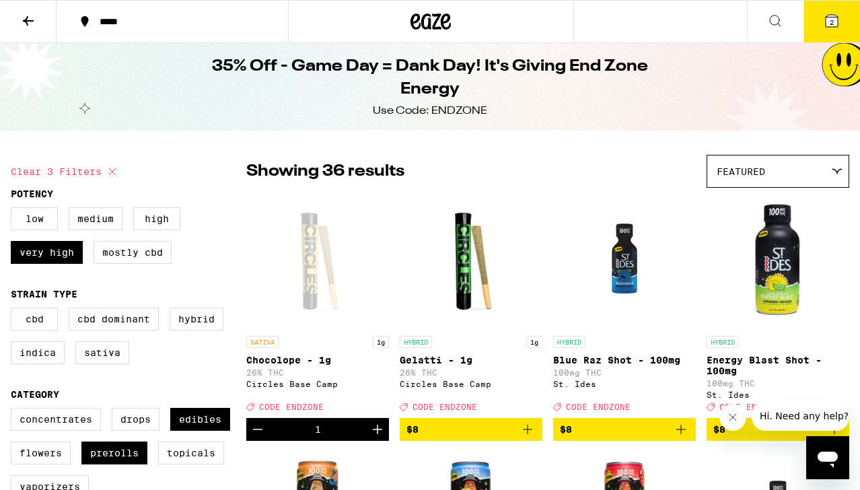
click at [28, 11] on button at bounding box center [28, 22] width 57 height 42
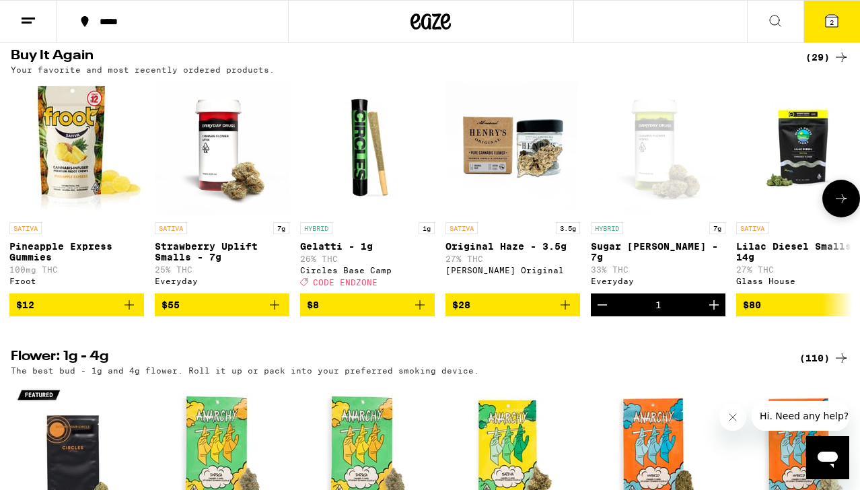
scroll to position [1207, 0]
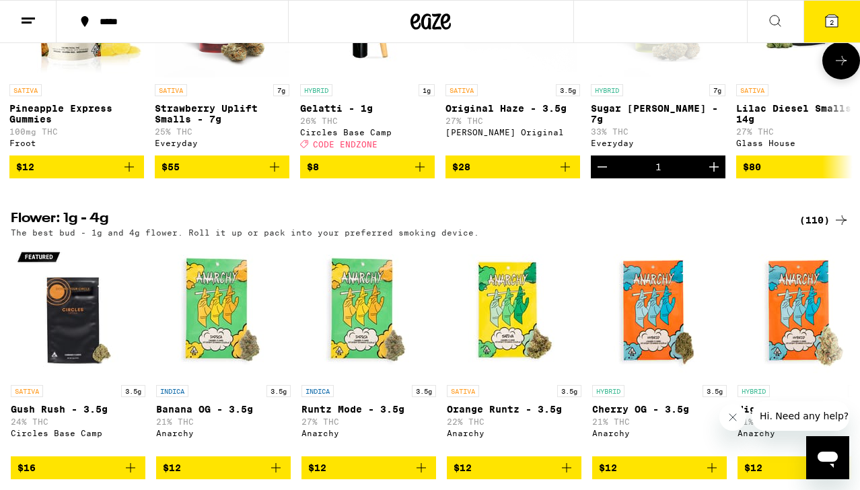
click at [129, 172] on icon "Add to bag" at bounding box center [128, 166] width 9 height 9
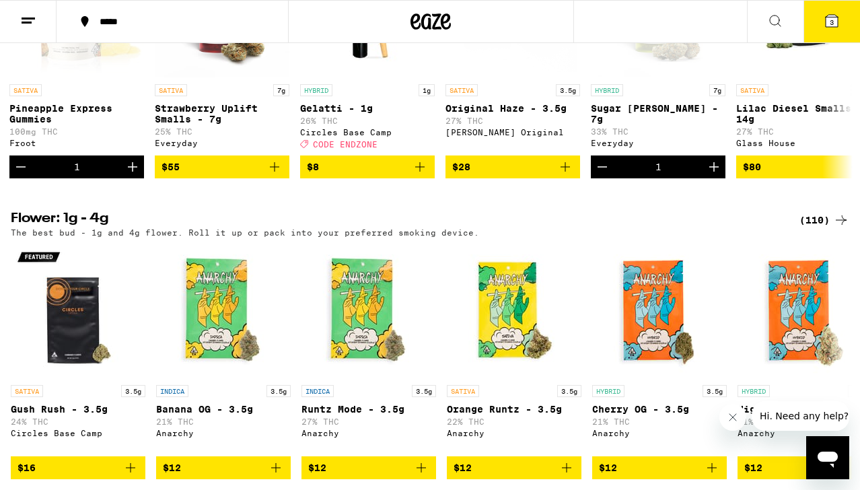
click at [837, 26] on icon at bounding box center [831, 21] width 12 height 12
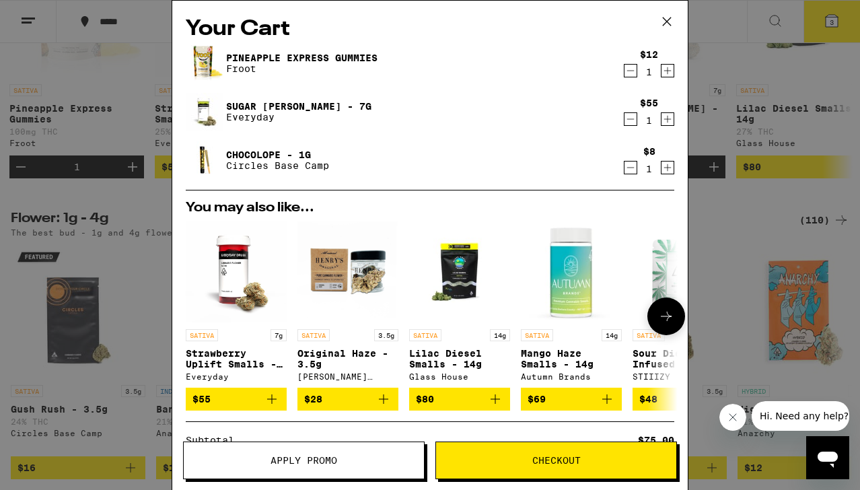
scroll to position [188, 0]
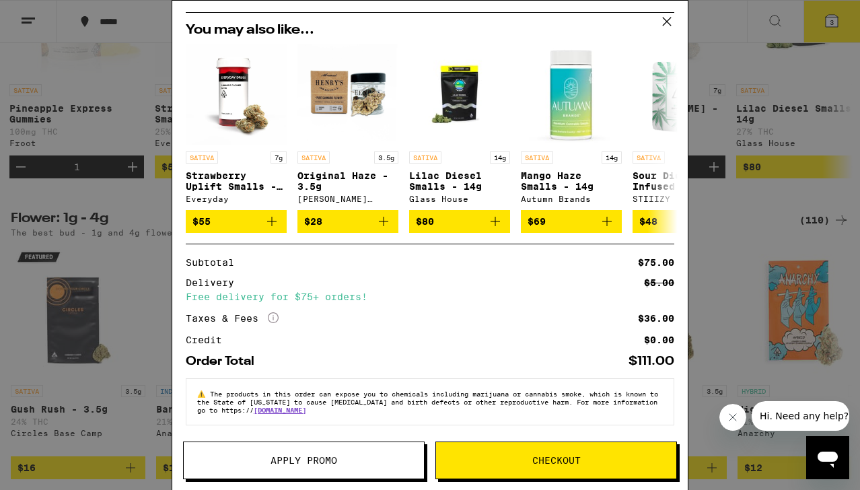
click at [344, 465] on button "Apply Promo" at bounding box center [303, 460] width 241 height 38
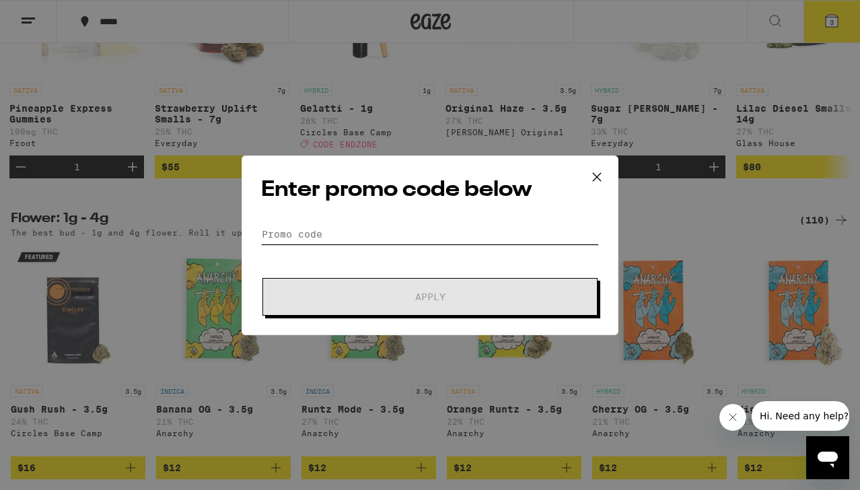
click at [416, 240] on input "Promo Code" at bounding box center [430, 234] width 338 height 20
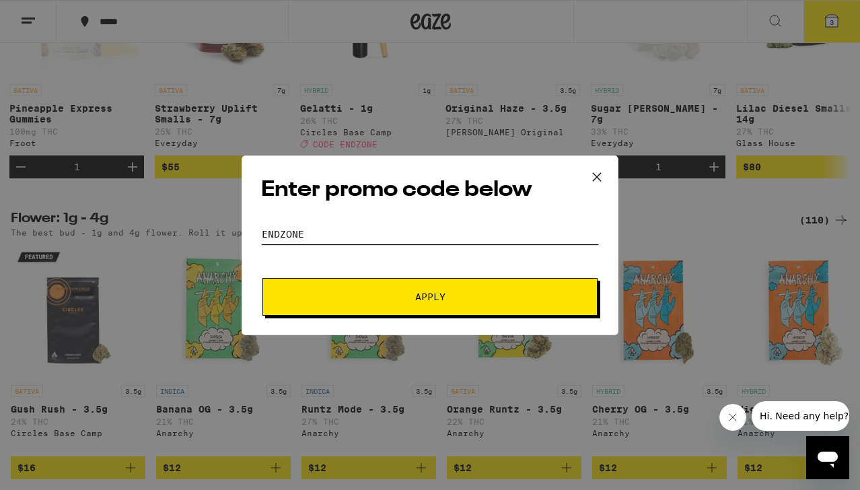
type input "endzone"
click at [462, 303] on button "Apply" at bounding box center [429, 297] width 335 height 38
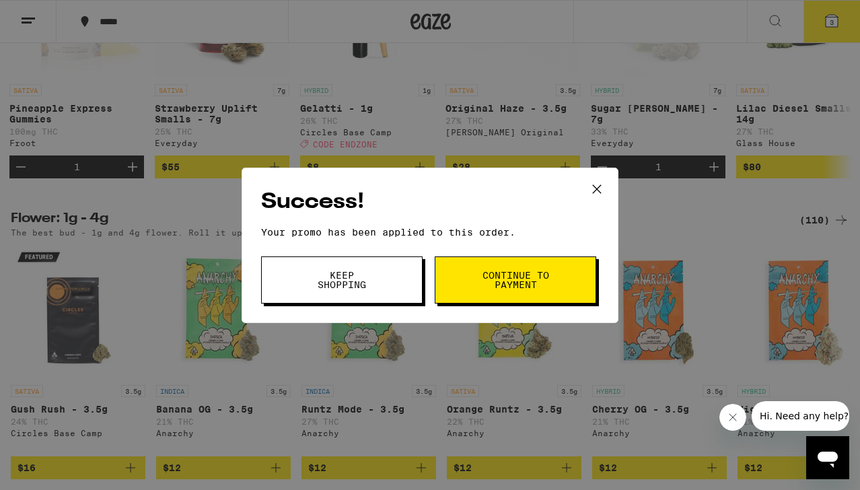
click at [386, 287] on button "Keep Shopping" at bounding box center [341, 279] width 161 height 47
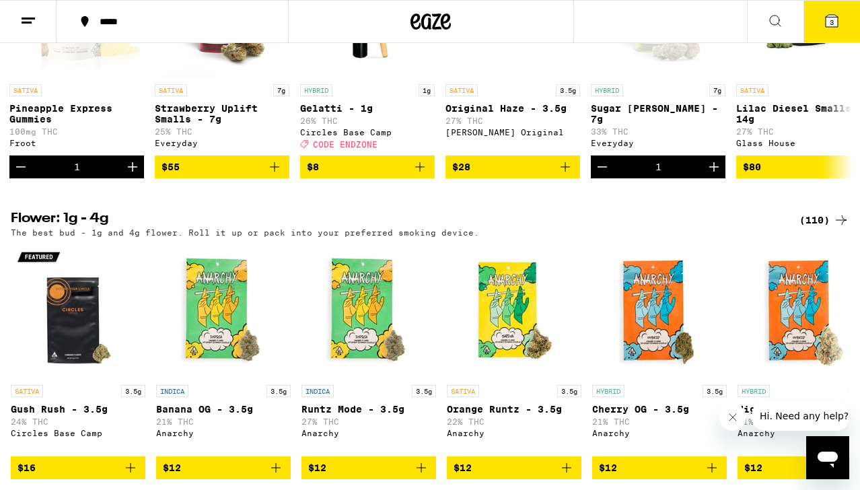
scroll to position [0, 1]
click at [835, 23] on icon at bounding box center [831, 21] width 12 height 12
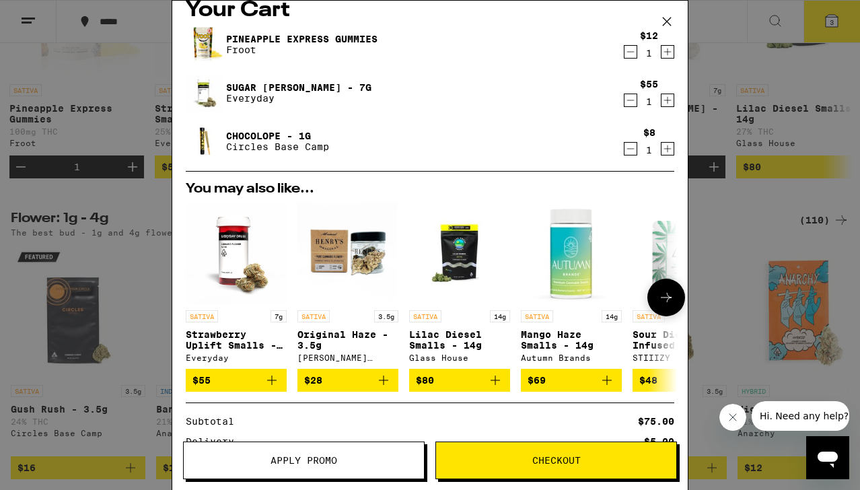
scroll to position [18, 0]
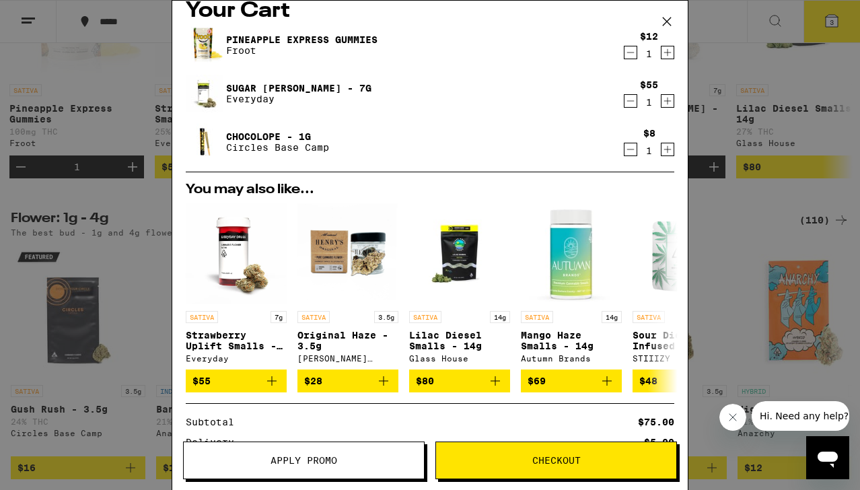
click at [275, 137] on link "Chocolope - 1g" at bounding box center [277, 136] width 103 height 11
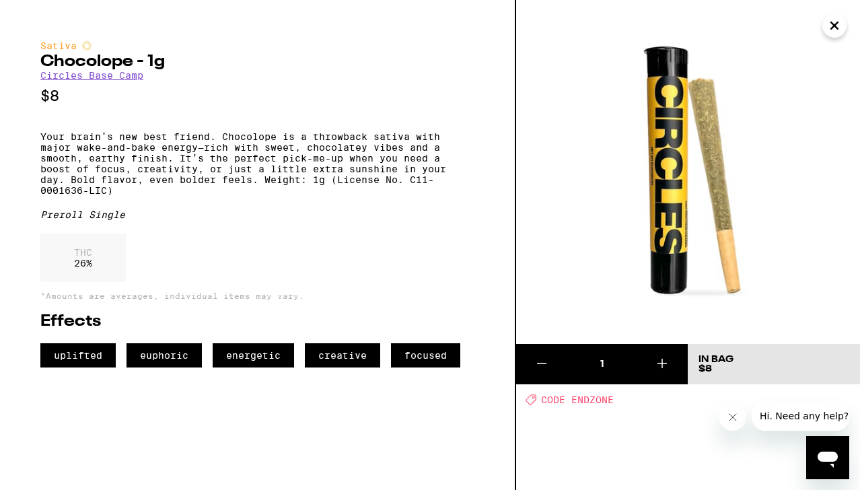
click at [826, 28] on icon "Close" at bounding box center [834, 25] width 16 height 20
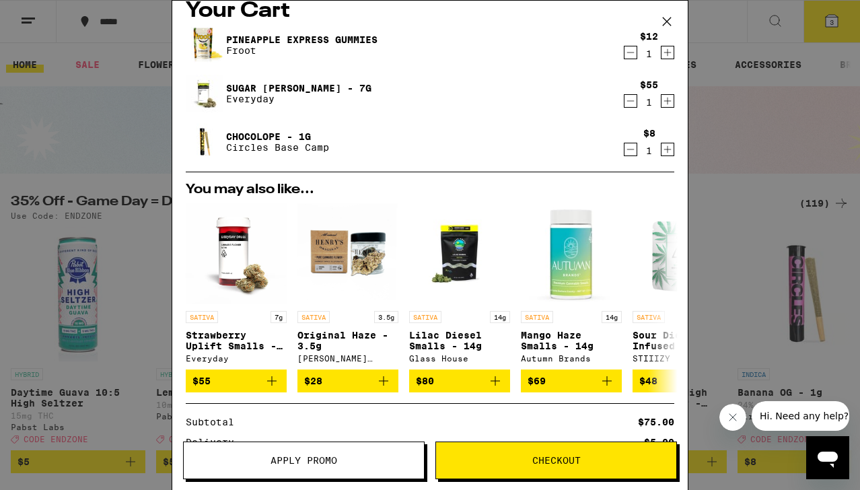
click at [297, 136] on link "Chocolope - 1g" at bounding box center [277, 136] width 103 height 11
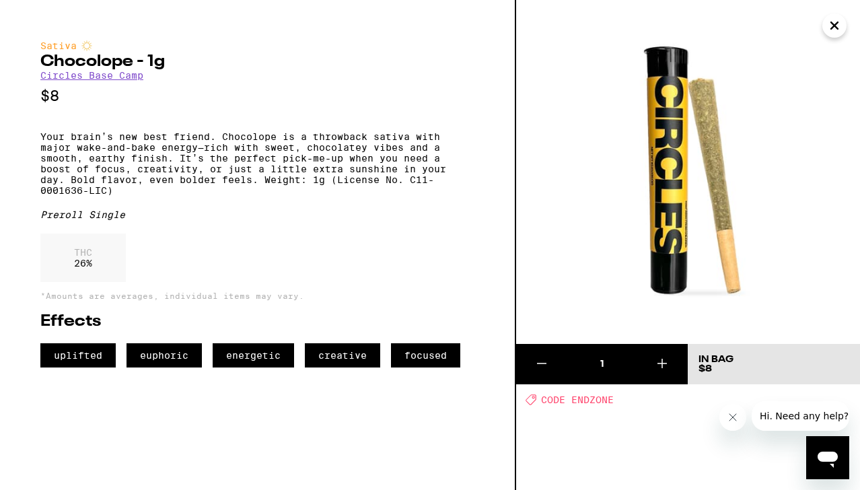
click at [831, 24] on icon "Close" at bounding box center [834, 25] width 7 height 7
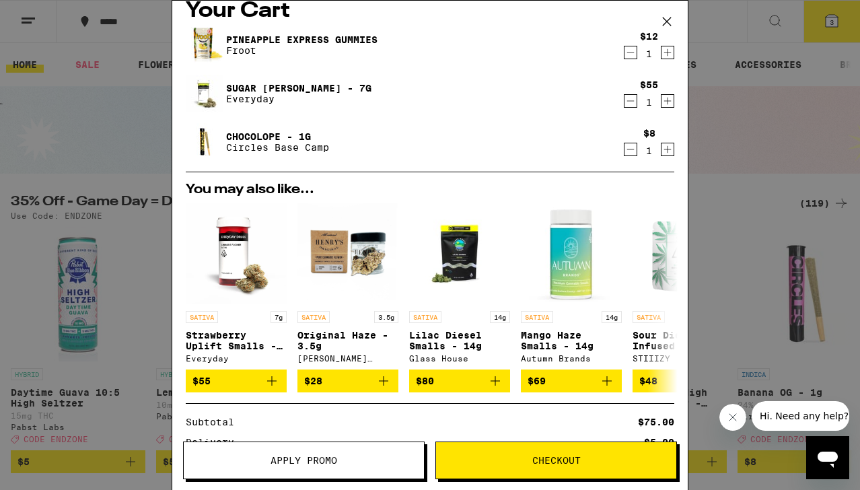
click at [632, 147] on icon "Decrement" at bounding box center [630, 149] width 12 height 16
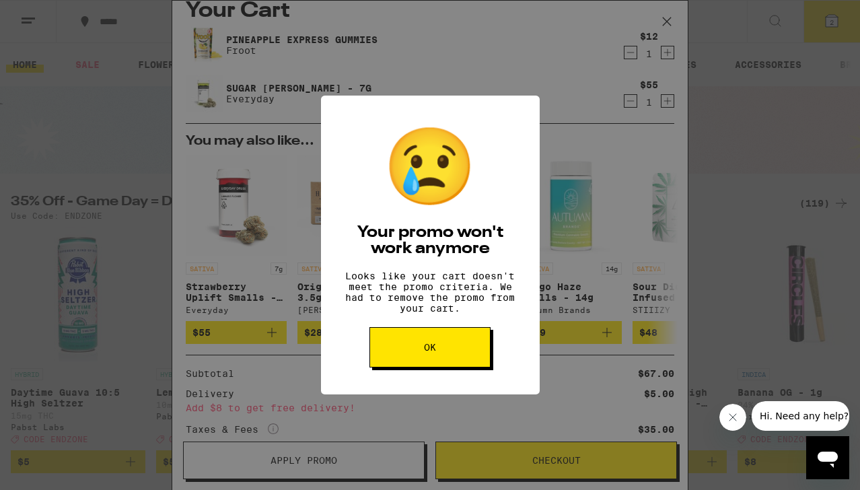
click at [443, 367] on button "OK" at bounding box center [429, 347] width 121 height 40
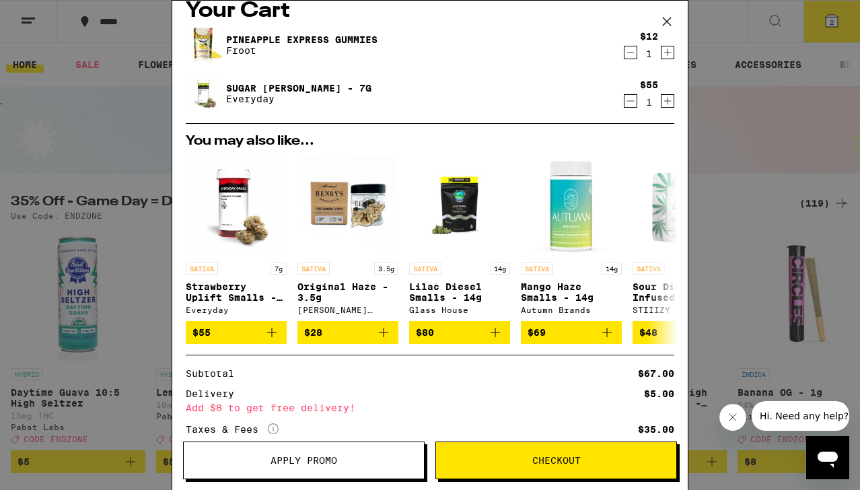
scroll to position [18, 0]
click at [729, 128] on div "Your Cart Pineapple Express Gummies Froot $12 1 Sugar Rush Smalls - 7g Everyday…" at bounding box center [430, 245] width 860 height 490
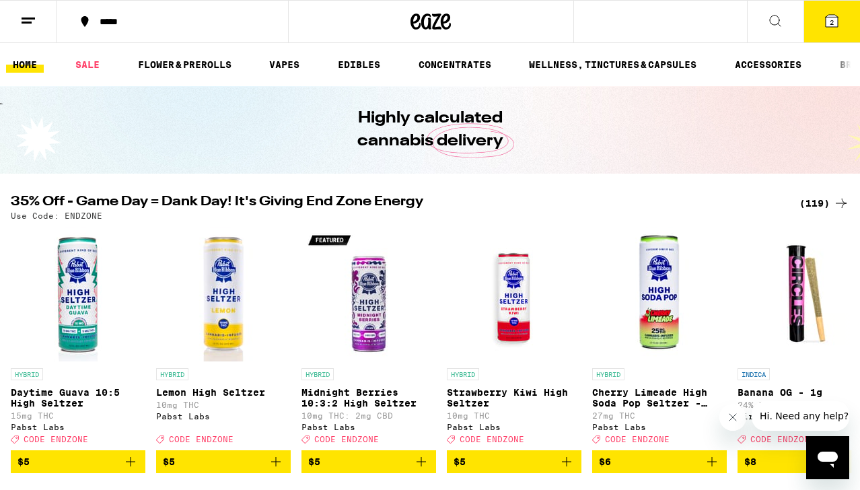
click at [818, 207] on div "(119)" at bounding box center [824, 203] width 50 height 16
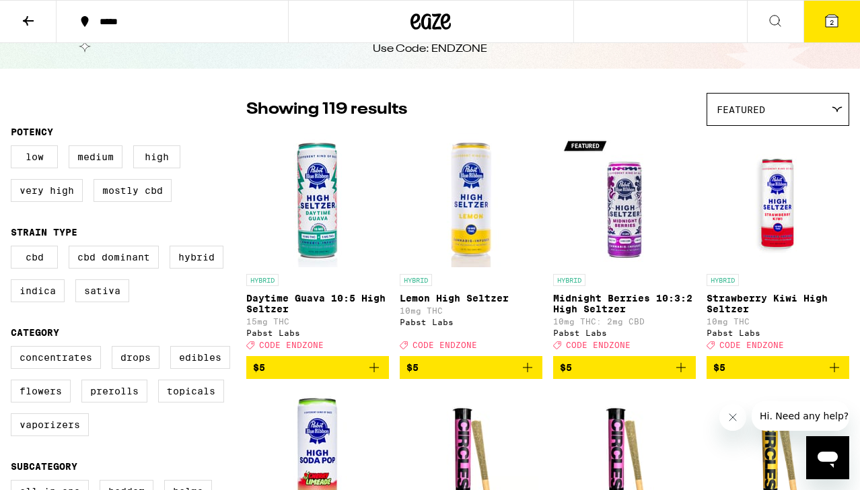
scroll to position [63, 0]
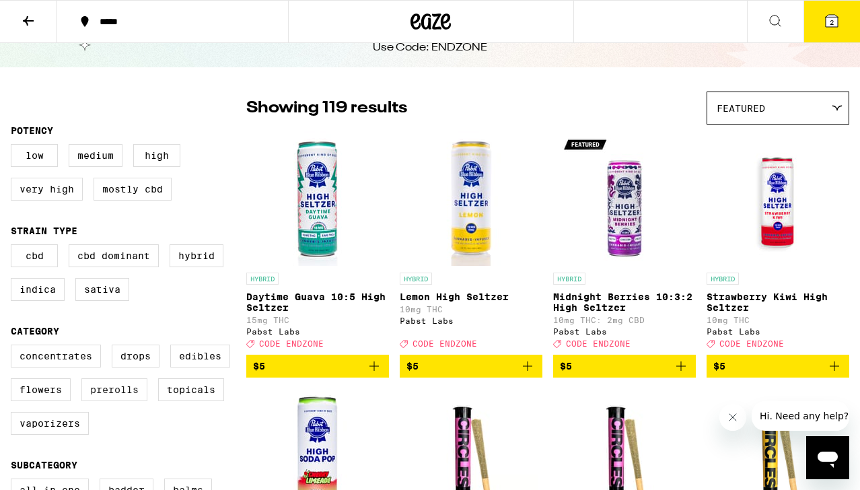
click at [105, 401] on label "Prerolls" at bounding box center [114, 389] width 66 height 23
click at [14, 347] on input "Prerolls" at bounding box center [13, 346] width 1 height 1
checkbox input "true"
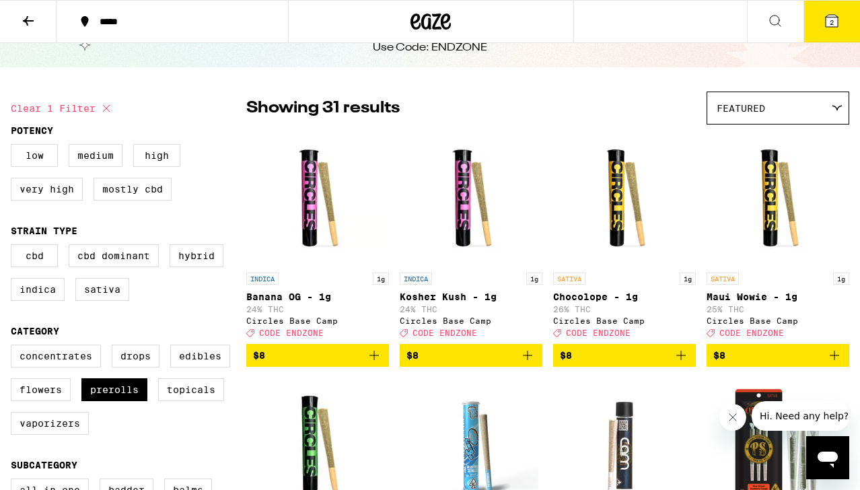
click at [680, 361] on icon "Add to bag" at bounding box center [681, 355] width 16 height 16
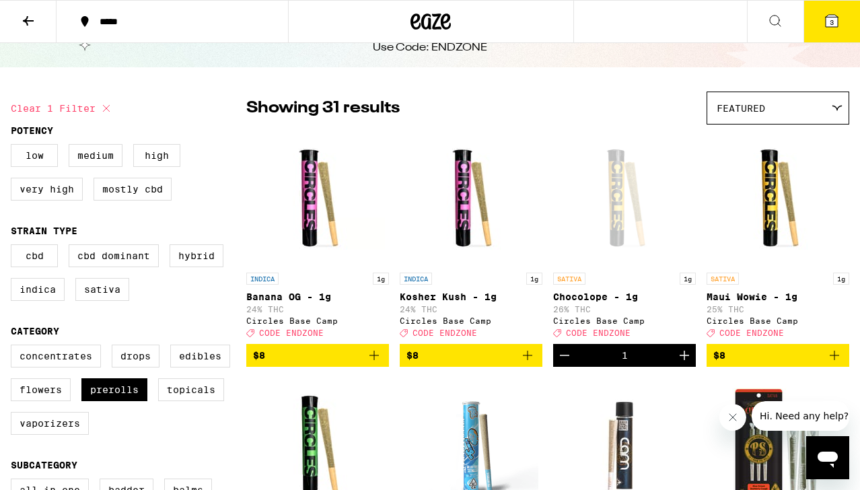
click at [837, 24] on icon at bounding box center [831, 21] width 12 height 12
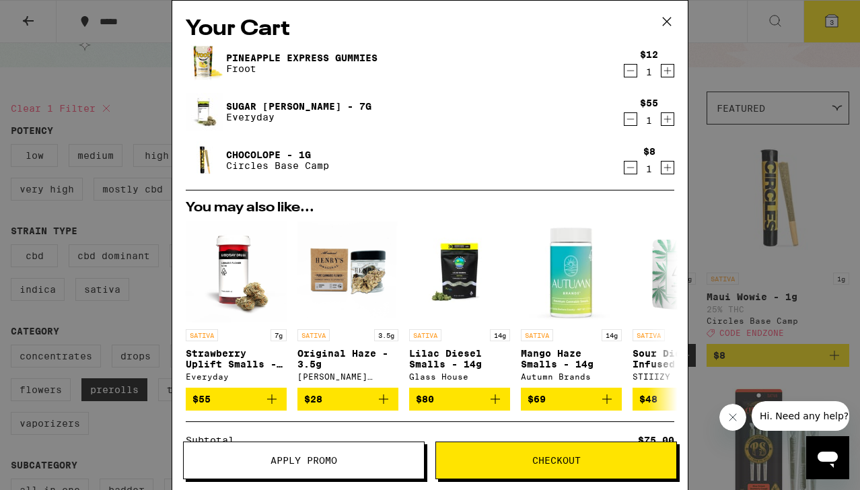
scroll to position [209, 0]
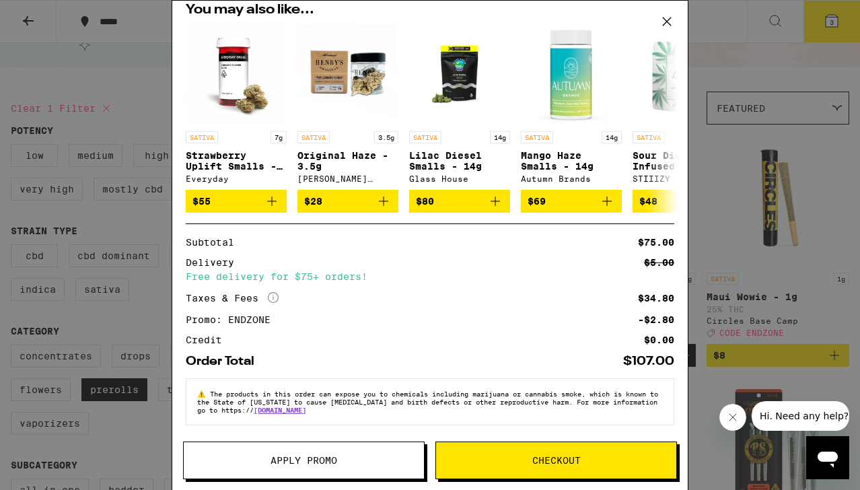
click at [309, 472] on button "Apply Promo" at bounding box center [303, 460] width 241 height 38
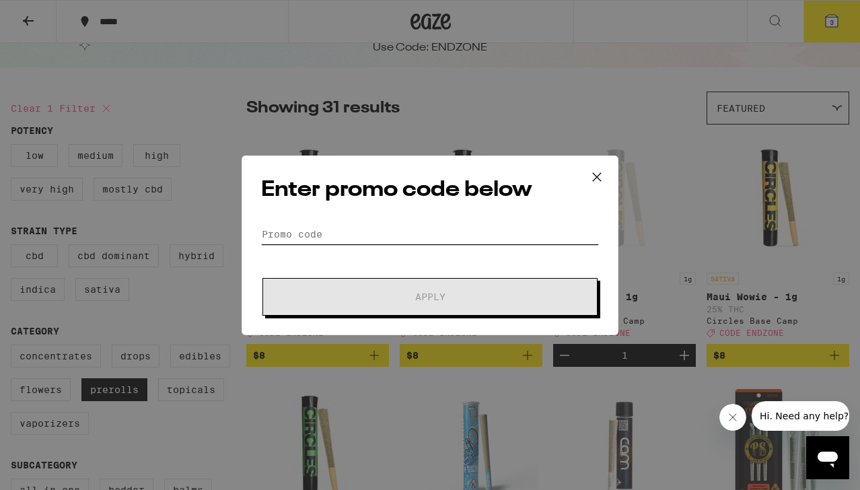
click at [361, 236] on input "Promo Code" at bounding box center [430, 234] width 338 height 20
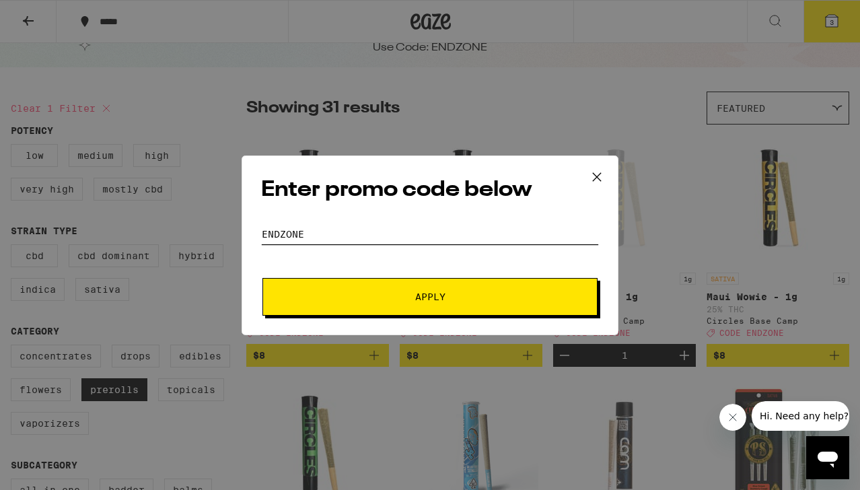
type input "endzone"
click at [262, 278] on button "Apply" at bounding box center [429, 297] width 335 height 38
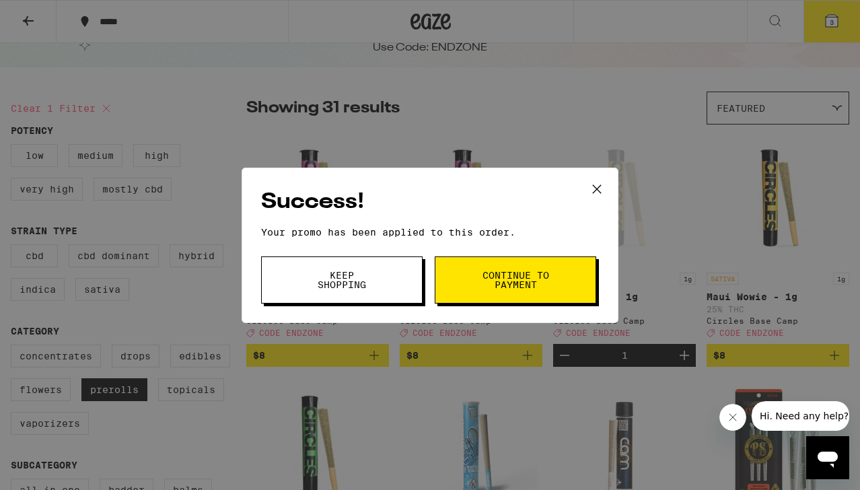
click at [367, 270] on button "Keep Shopping" at bounding box center [341, 279] width 161 height 47
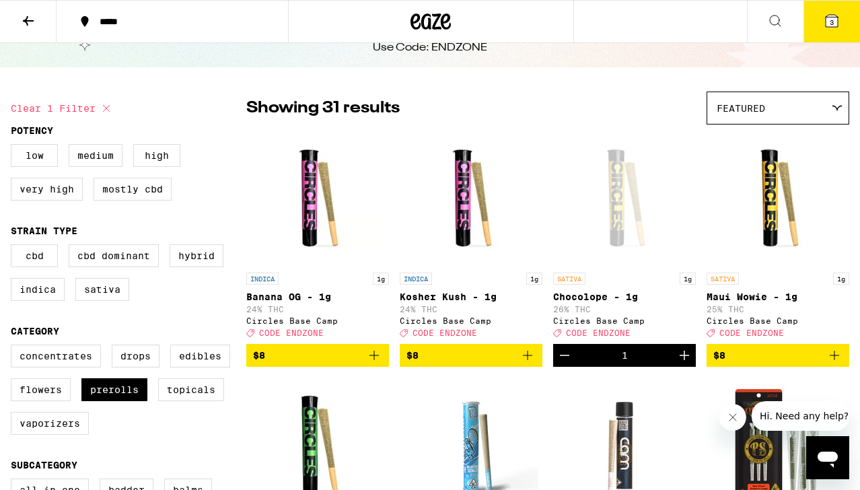
click at [819, 21] on button "3" at bounding box center [831, 22] width 57 height 42
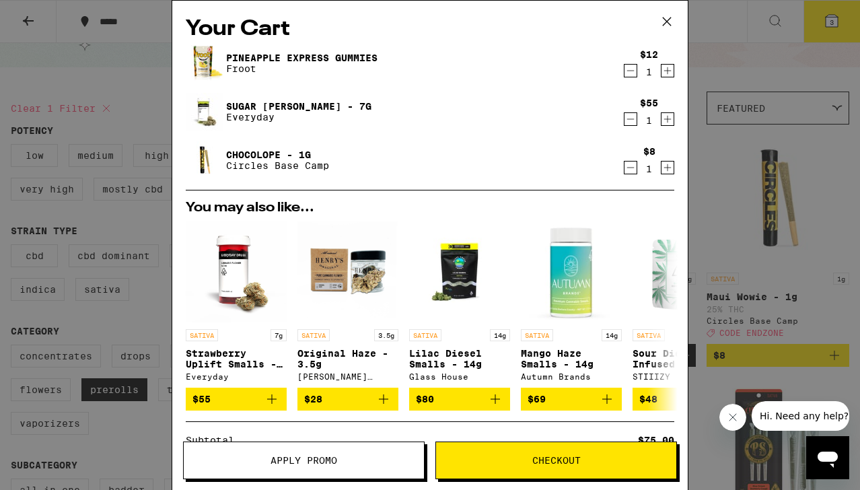
click at [625, 165] on icon "Decrement" at bounding box center [630, 167] width 12 height 16
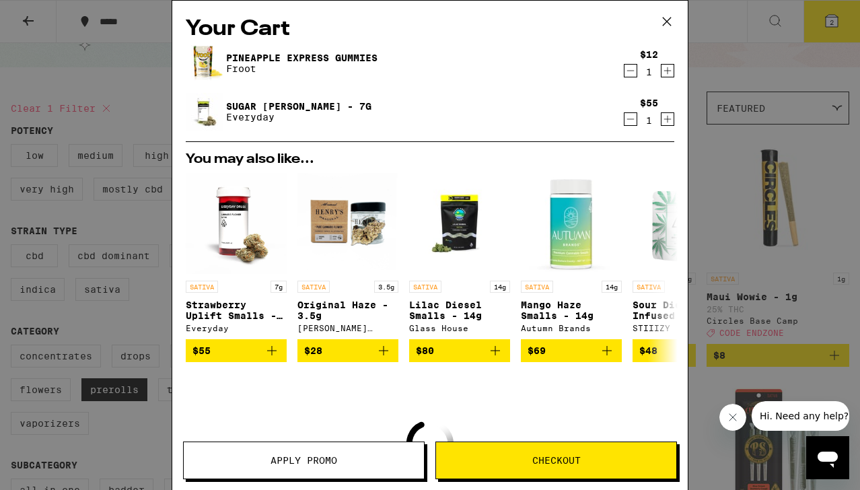
click at [630, 71] on icon "Decrement" at bounding box center [630, 71] width 12 height 16
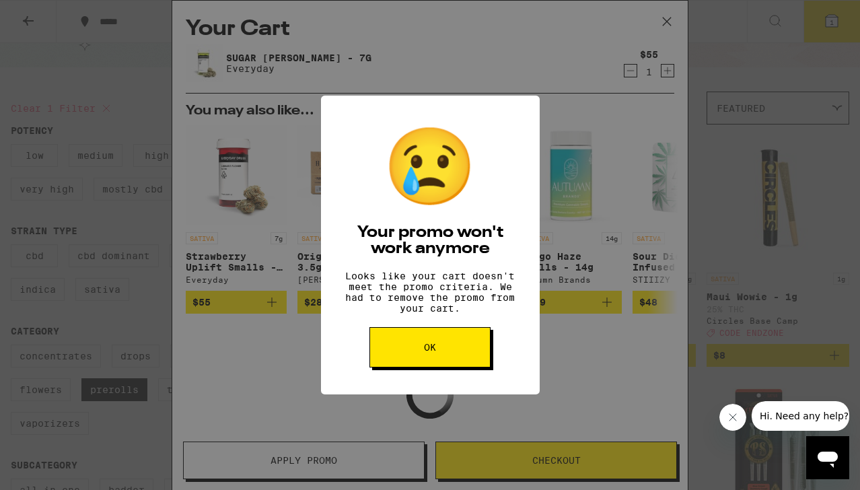
click at [445, 361] on button "OK" at bounding box center [429, 347] width 121 height 40
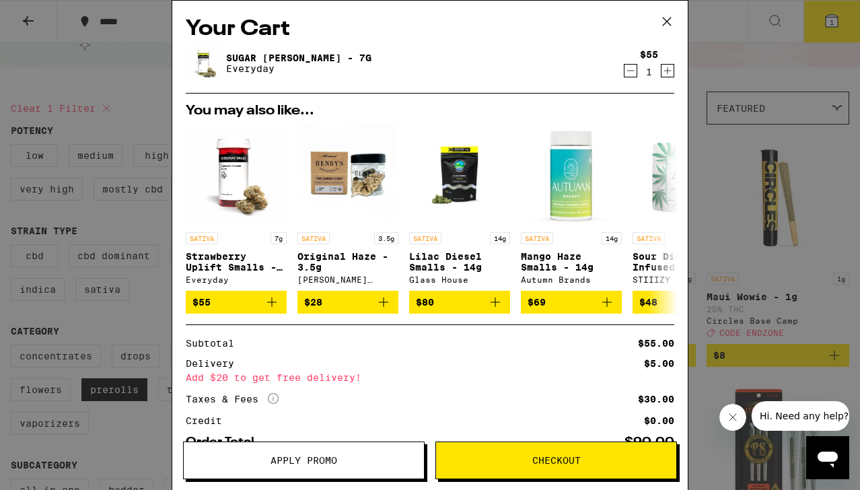
click at [818, 24] on div "Your Cart Sugar Rush Smalls - 7g Everyday $55 1 You may also like... SATIVA 7g …" at bounding box center [430, 245] width 860 height 490
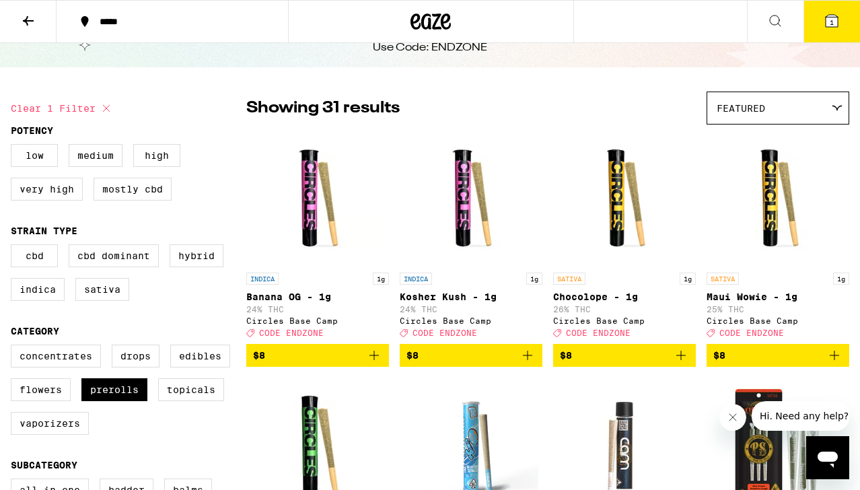
click at [834, 20] on icon at bounding box center [831, 21] width 12 height 12
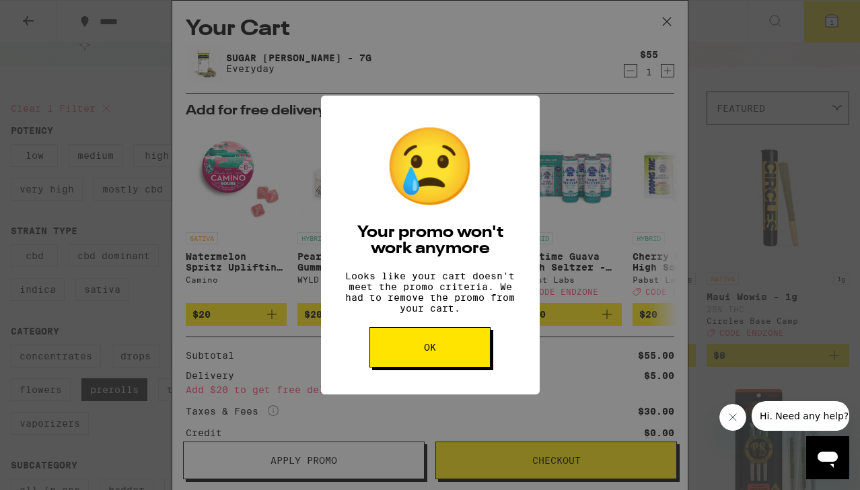
click at [416, 361] on button "OK" at bounding box center [429, 347] width 121 height 40
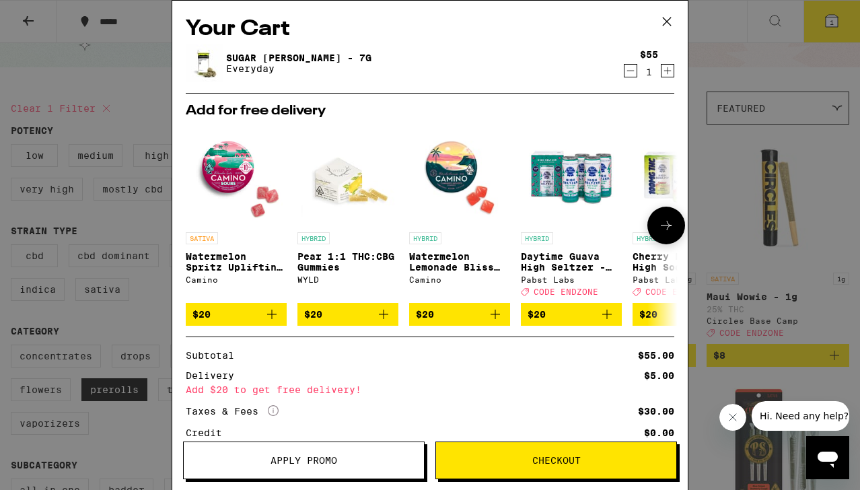
scroll to position [106, 0]
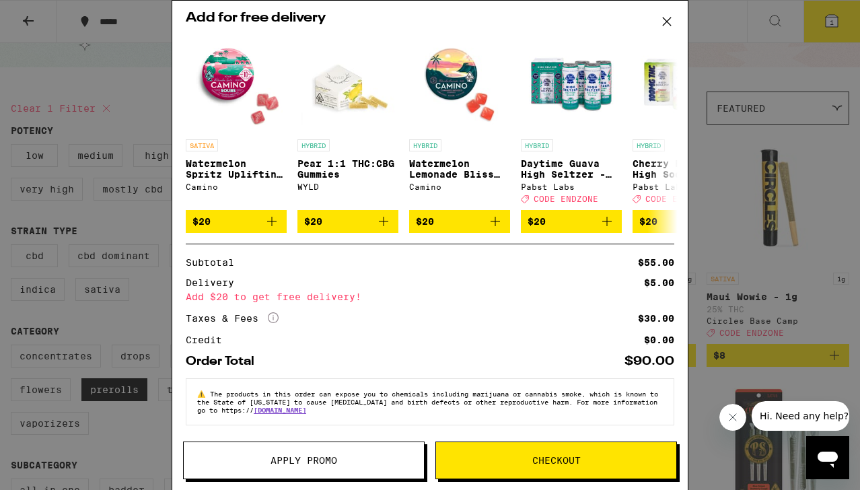
click at [560, 459] on span "Checkout" at bounding box center [556, 459] width 48 height 9
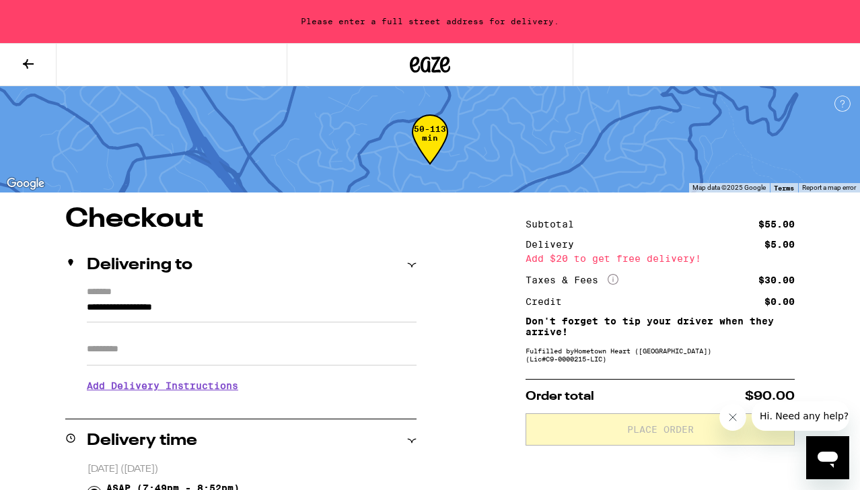
click at [272, 312] on input "**********" at bounding box center [252, 310] width 330 height 23
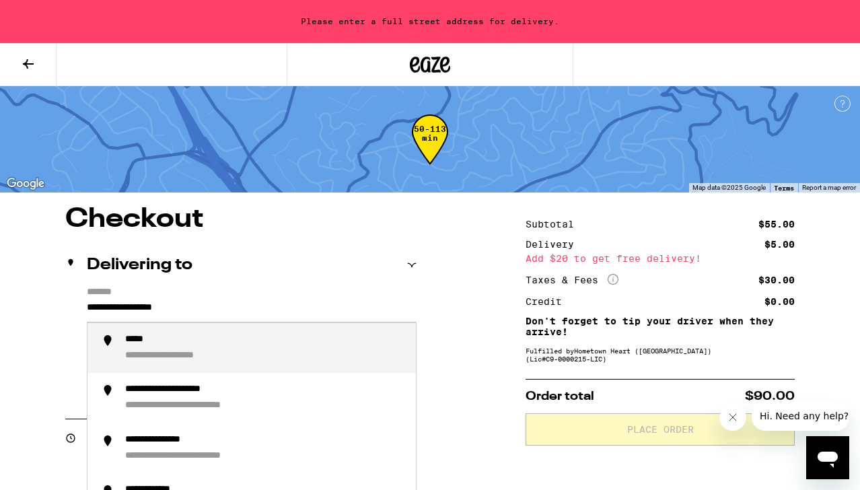
drag, startPoint x: 258, startPoint y: 301, endPoint x: -10, endPoint y: 245, distance: 273.6
click at [87, 299] on input "**********" at bounding box center [252, 310] width 330 height 23
drag, startPoint x: 237, startPoint y: 311, endPoint x: -10, endPoint y: 225, distance: 262.1
click at [87, 299] on input "**********" at bounding box center [252, 310] width 330 height 23
click at [242, 359] on div "**********" at bounding box center [265, 348] width 280 height 29
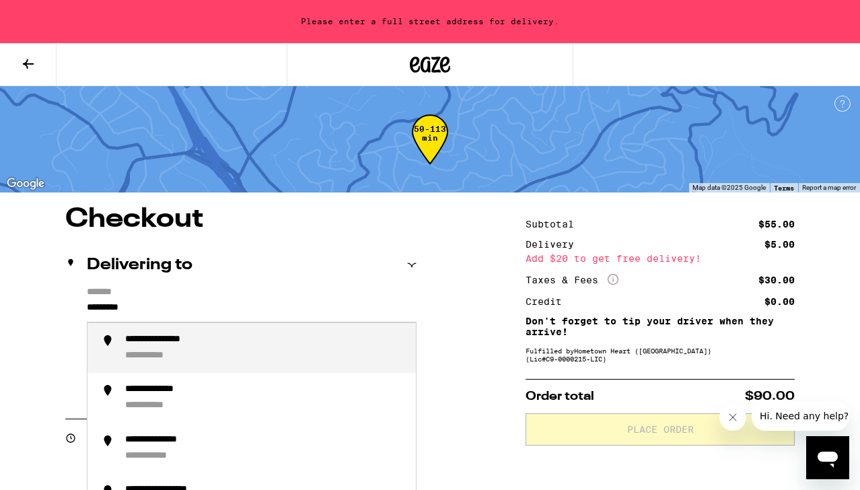
type input "**********"
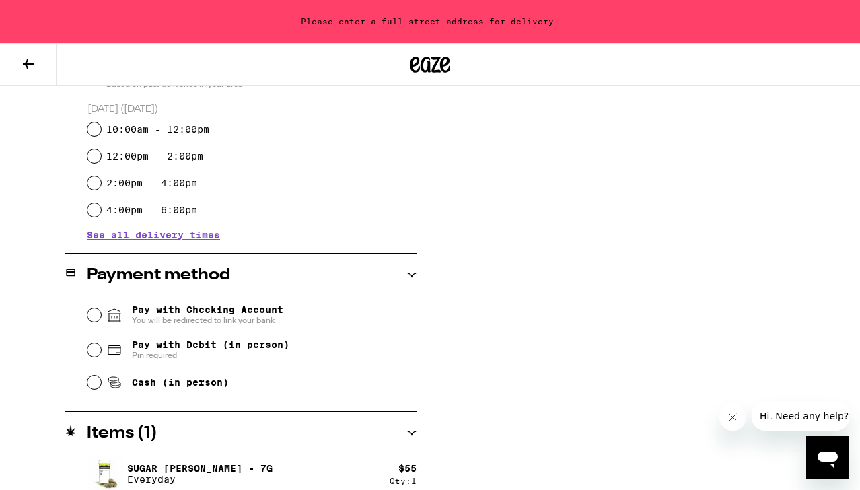
scroll to position [428, 0]
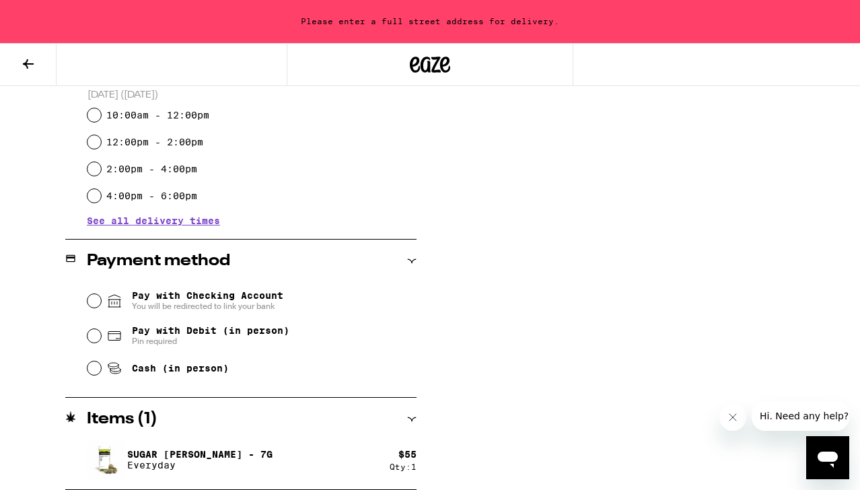
click at [86, 369] on div "Pay with Checking Account You will be redirected to link your bank Pay with Deb…" at bounding box center [240, 333] width 351 height 100
click at [96, 369] on input "Cash (in person)" at bounding box center [93, 367] width 13 height 13
radio input "true"
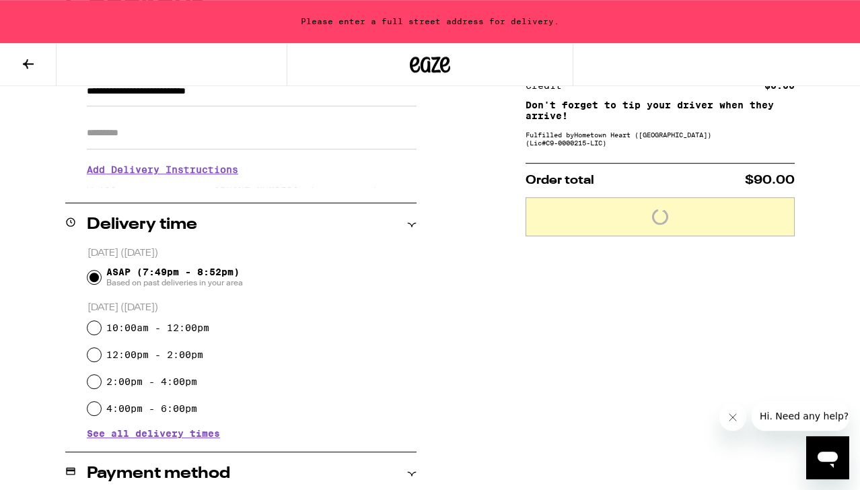
scroll to position [228, 0]
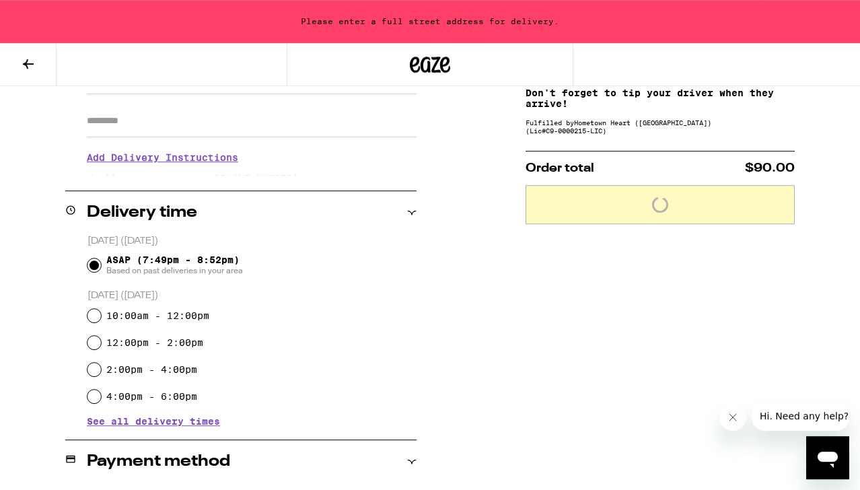
click at [90, 265] on input "ASAP (7:49pm - 8:52pm) Based on past deliveries in your area" at bounding box center [93, 264] width 13 height 13
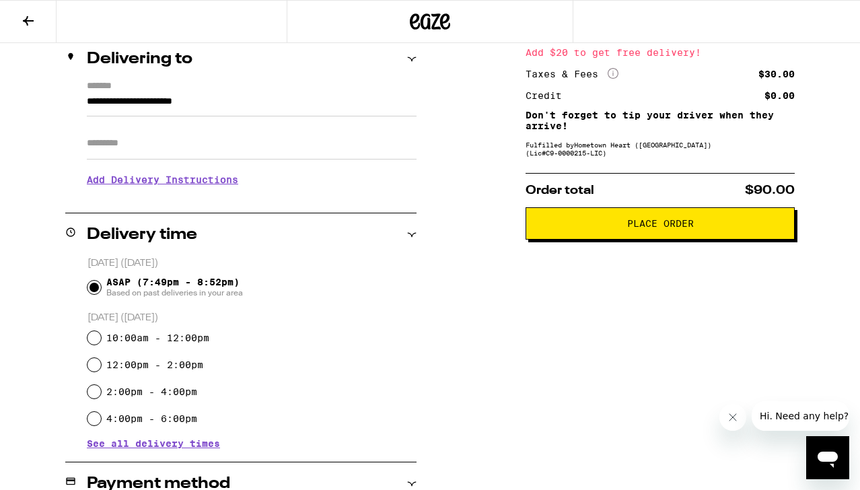
scroll to position [164, 0]
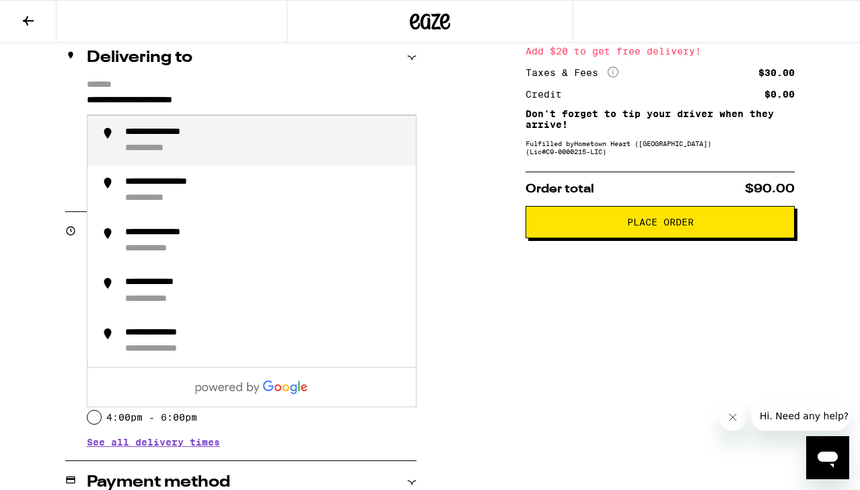
click at [270, 95] on input "**********" at bounding box center [252, 103] width 330 height 23
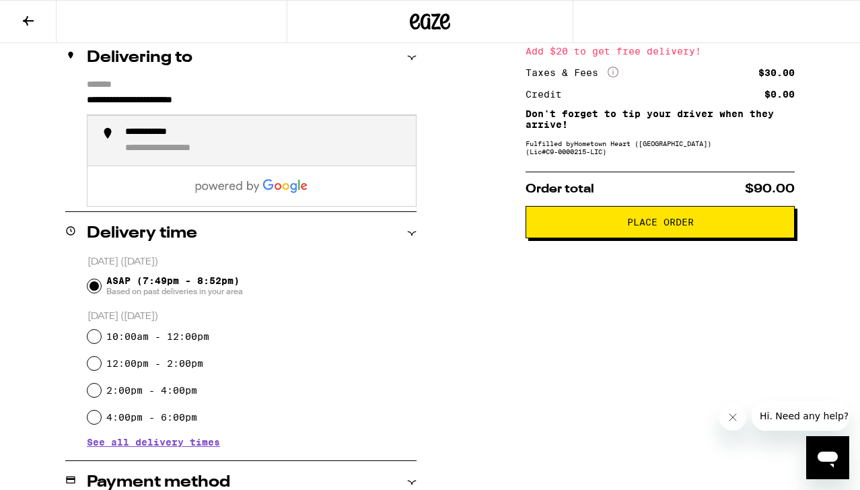
click at [225, 136] on div "**********" at bounding box center [265, 140] width 280 height 29
type input "**********"
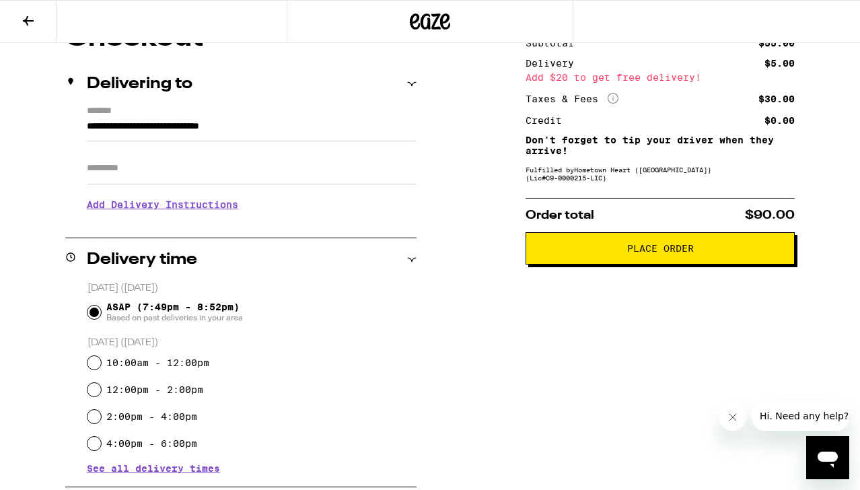
scroll to position [0, 0]
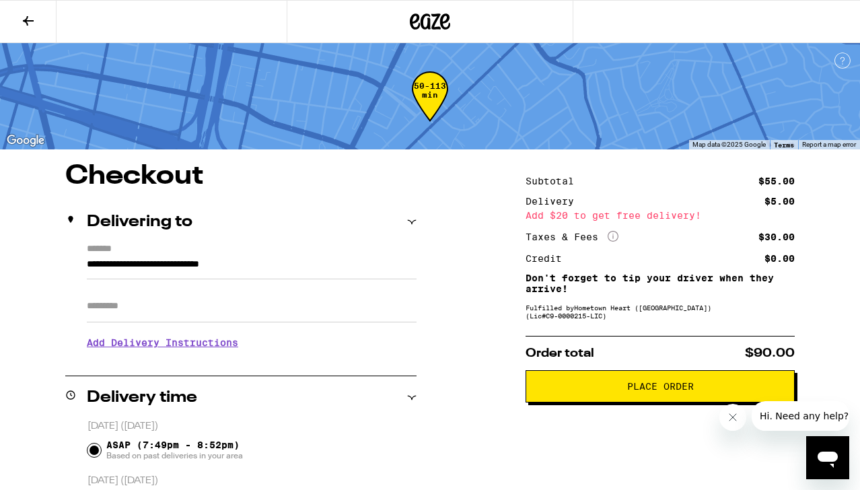
click at [626, 391] on span "Place Order" at bounding box center [660, 385] width 246 height 9
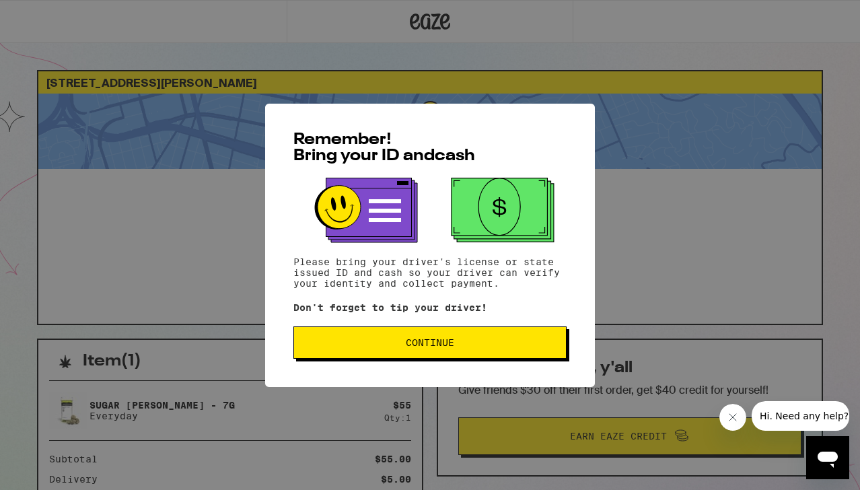
click at [455, 347] on span "Continue" at bounding box center [430, 342] width 250 height 9
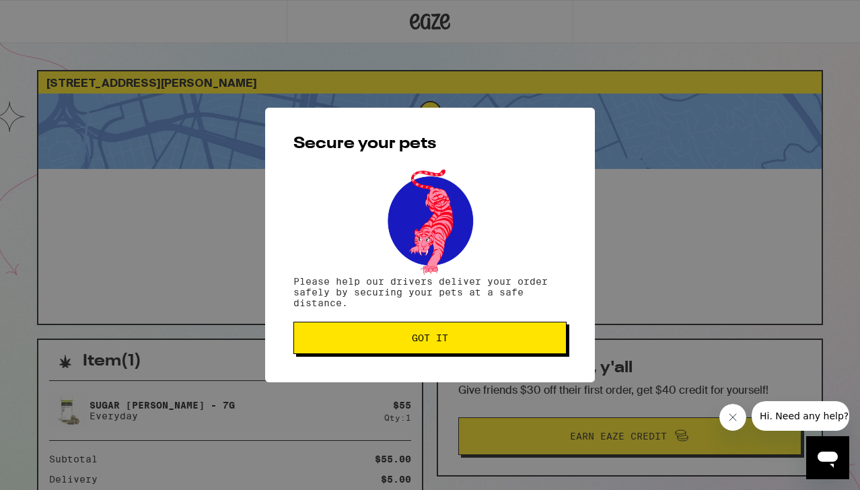
click at [455, 349] on button "Got it" at bounding box center [429, 338] width 273 height 32
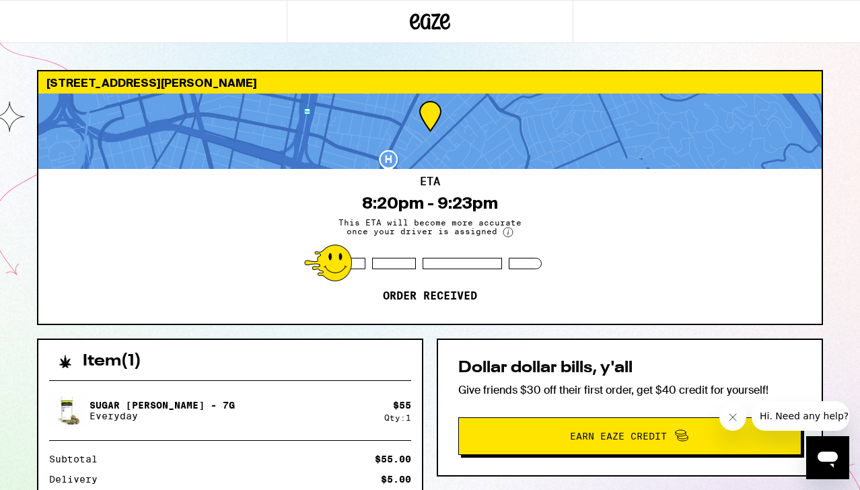
click at [203, 409] on p "Sugar [PERSON_NAME] - 7g" at bounding box center [161, 405] width 145 height 11
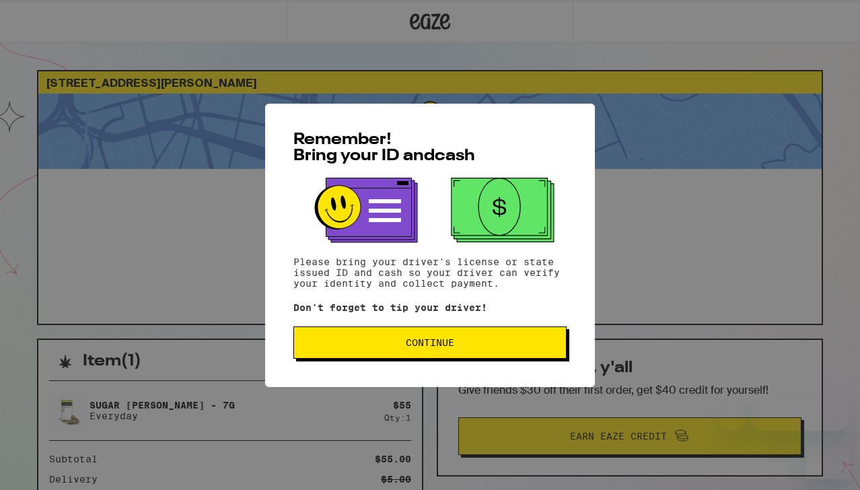
click at [437, 353] on button "Continue" at bounding box center [429, 342] width 273 height 32
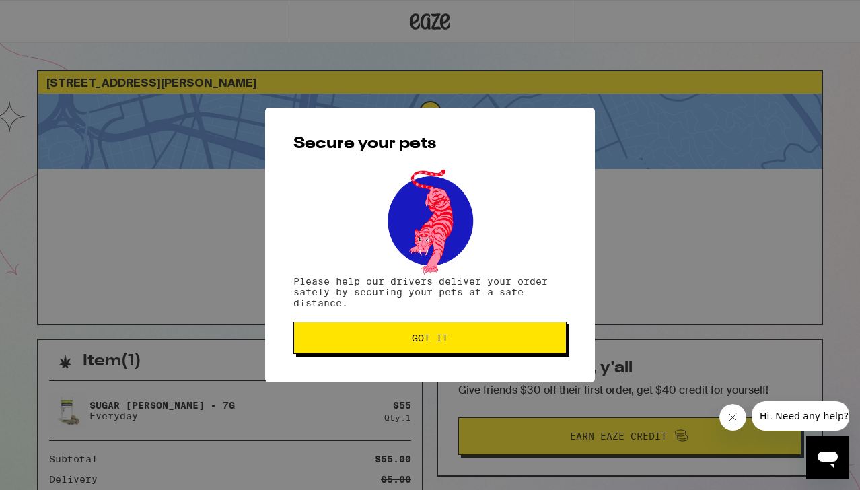
click at [436, 353] on button "Got it" at bounding box center [429, 338] width 273 height 32
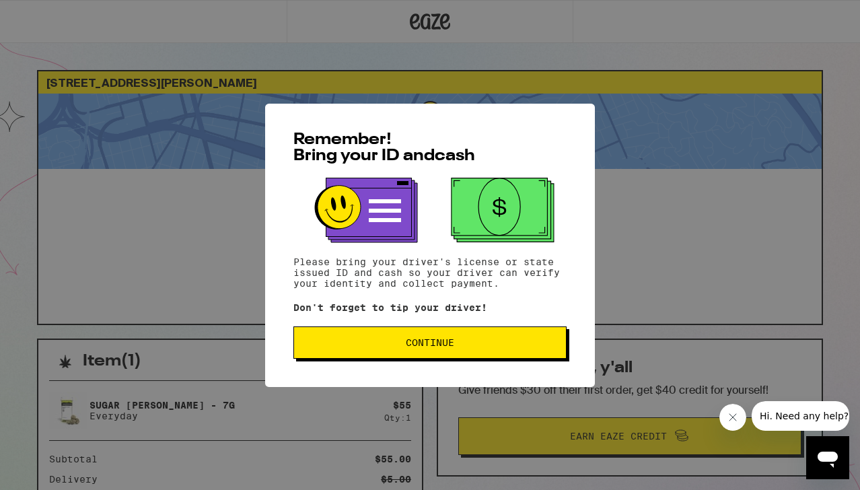
click at [437, 336] on button "Continue" at bounding box center [429, 342] width 273 height 32
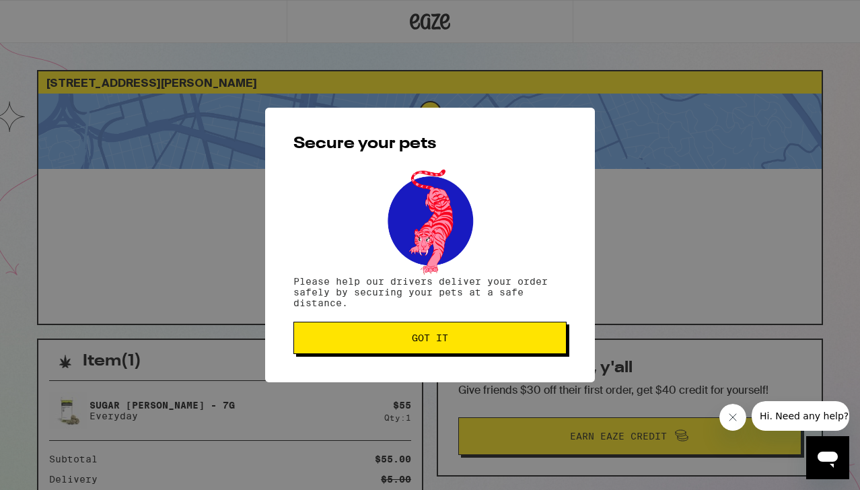
click at [437, 342] on span "Got it" at bounding box center [430, 337] width 36 height 9
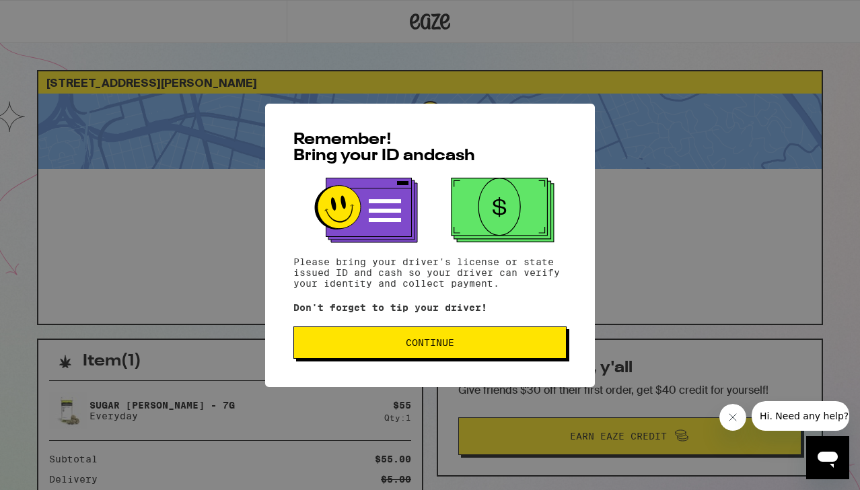
click at [336, 344] on span "Continue" at bounding box center [430, 342] width 250 height 9
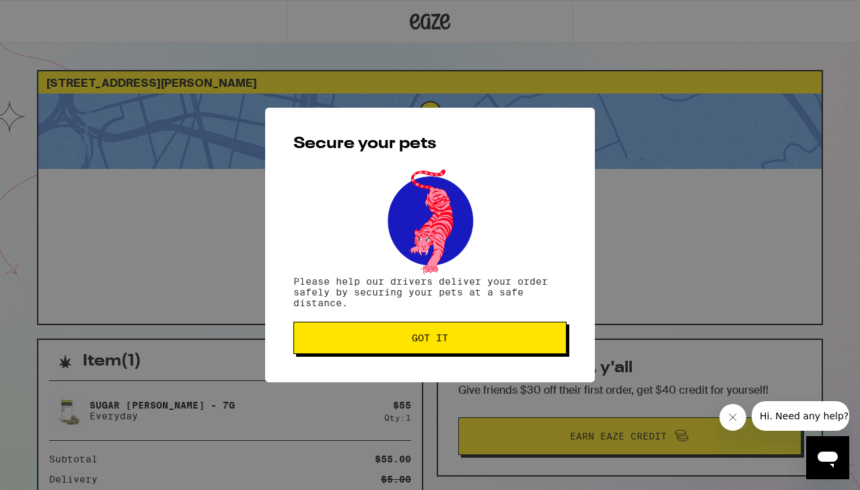
click at [336, 342] on span "Got it" at bounding box center [430, 337] width 250 height 9
